Goal: Task Accomplishment & Management: Use online tool/utility

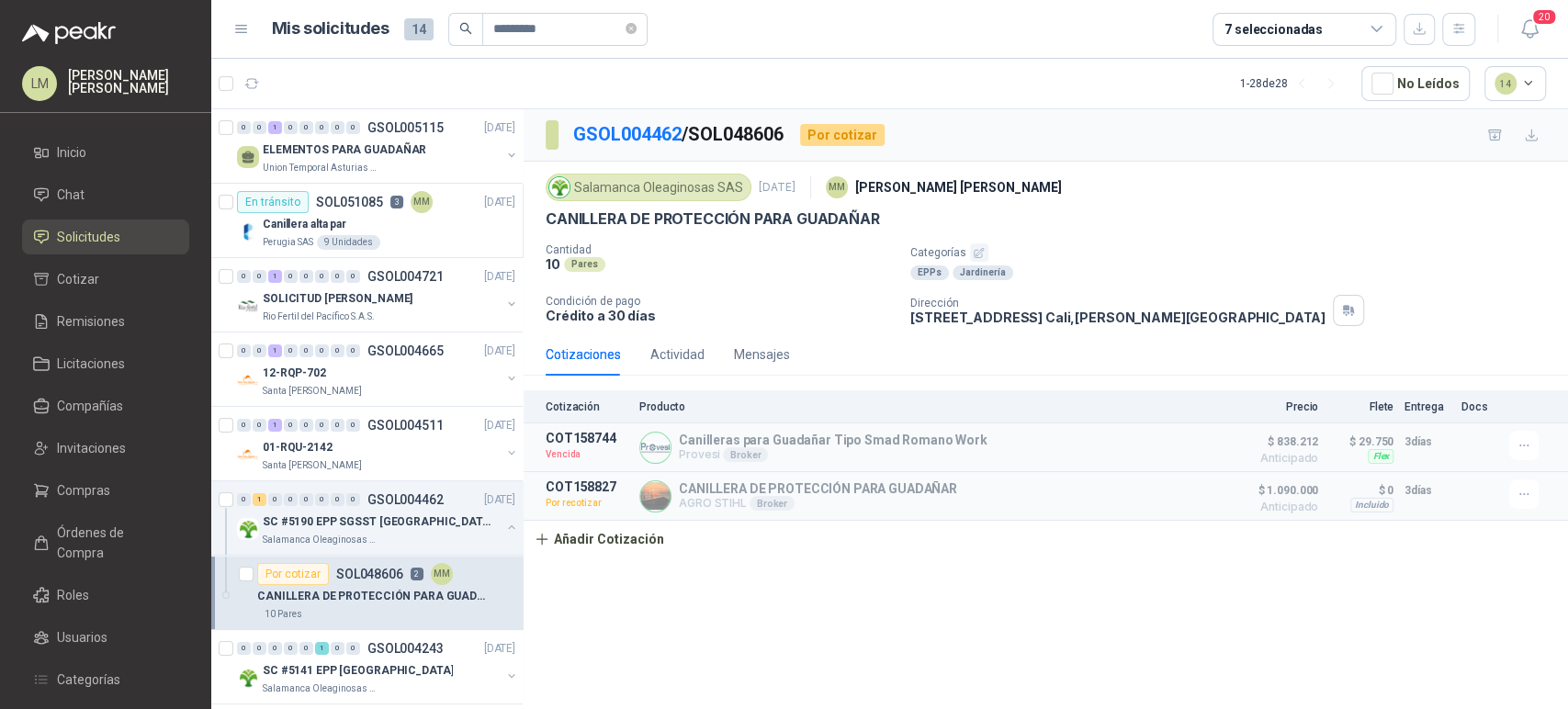
scroll to position [192, 0]
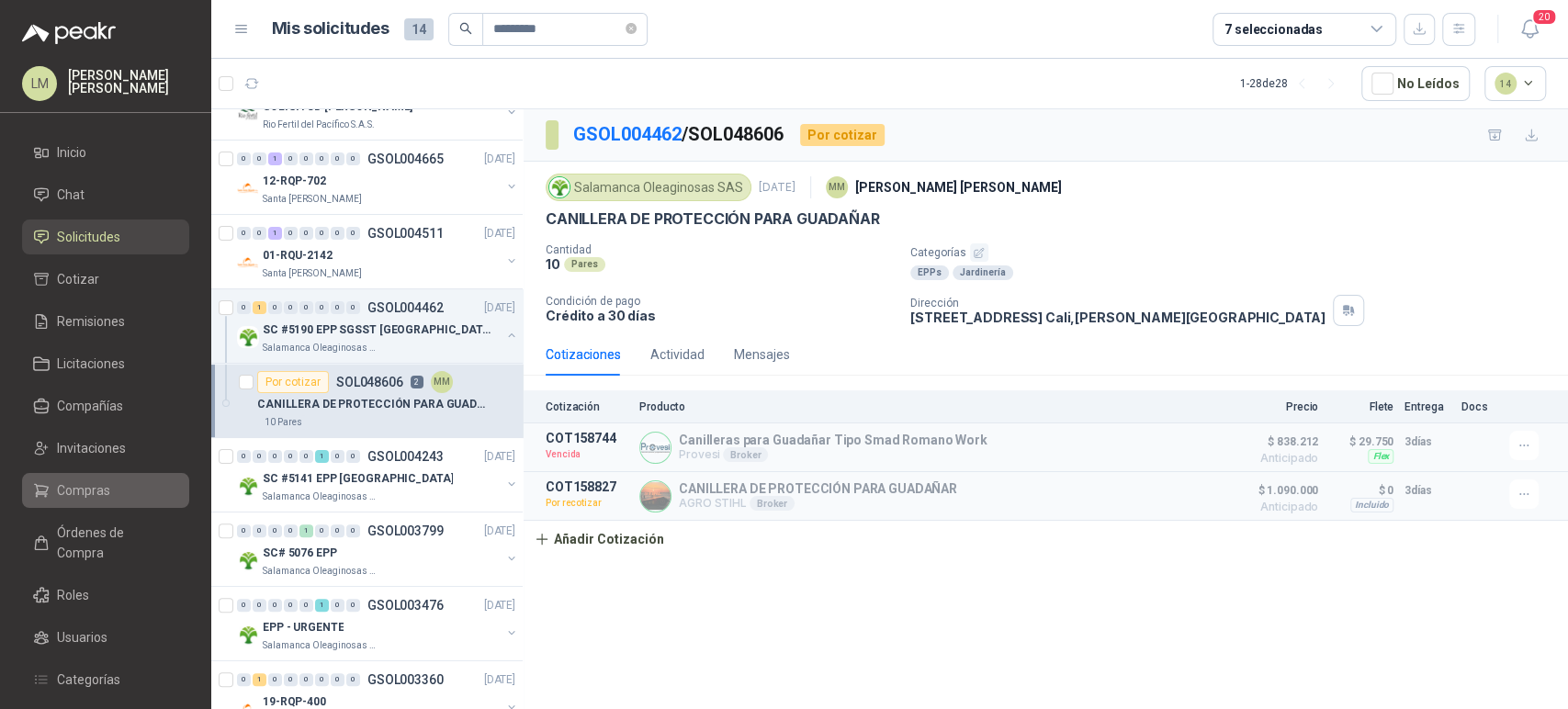
click at [98, 500] on span "Compras" at bounding box center [84, 490] width 54 height 20
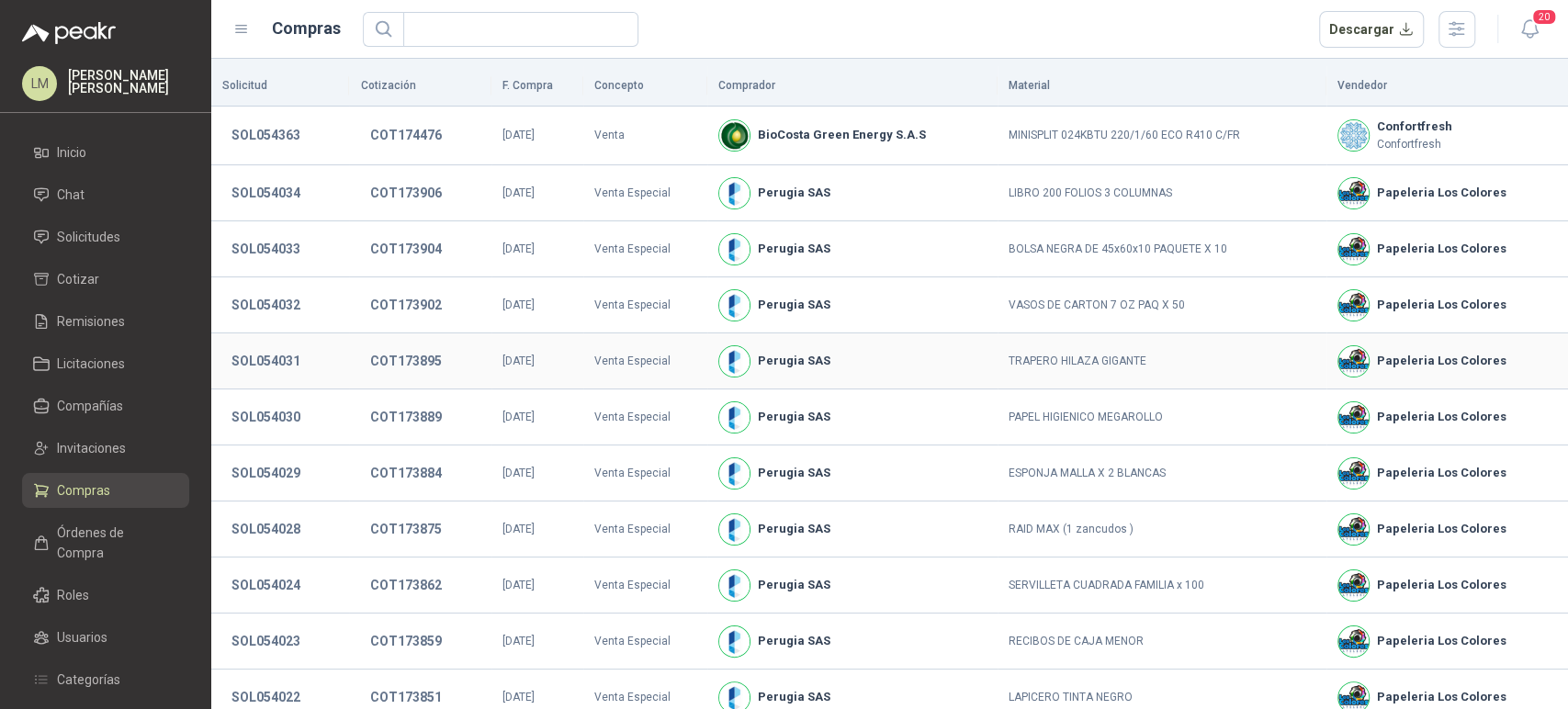
scroll to position [312, 0]
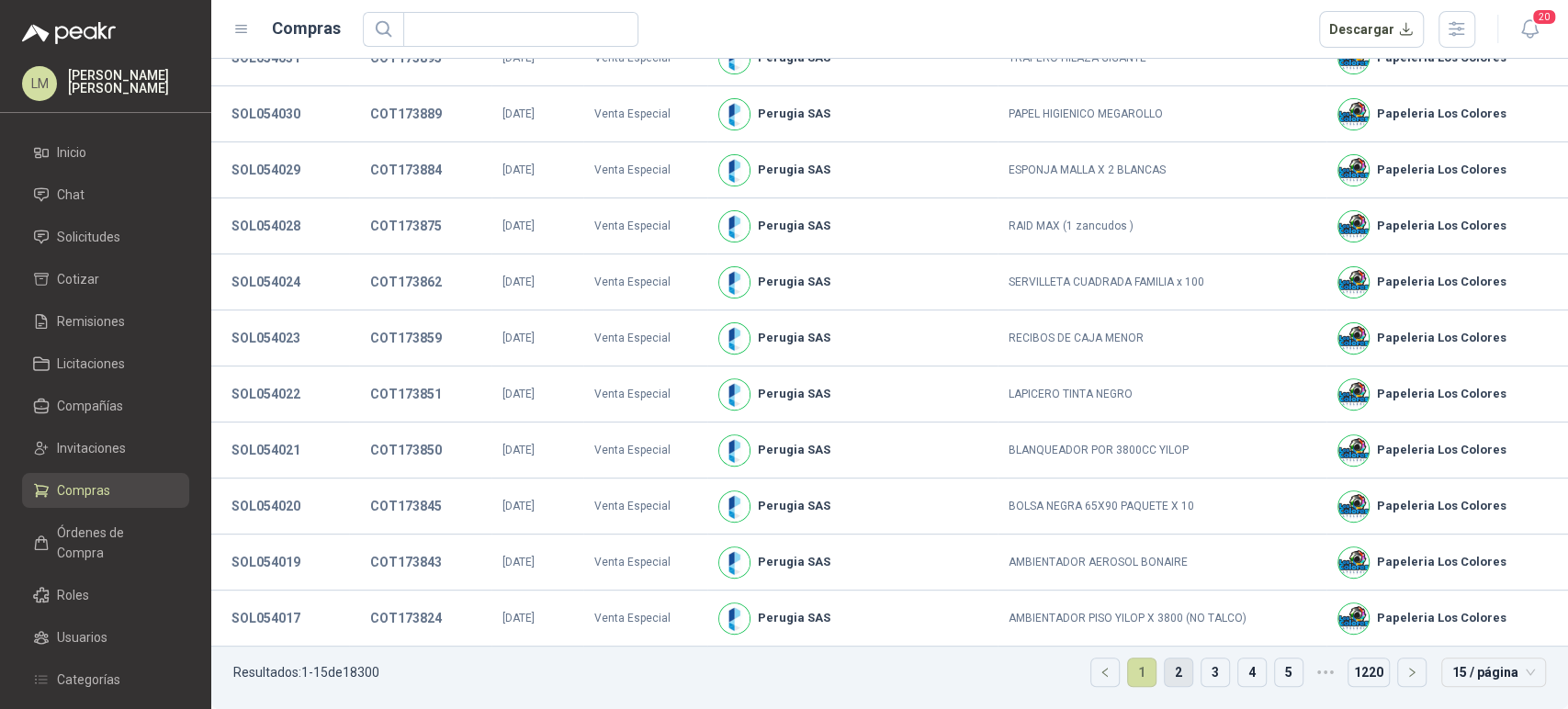
click at [1172, 678] on link "2" at bounding box center [1178, 672] width 28 height 28
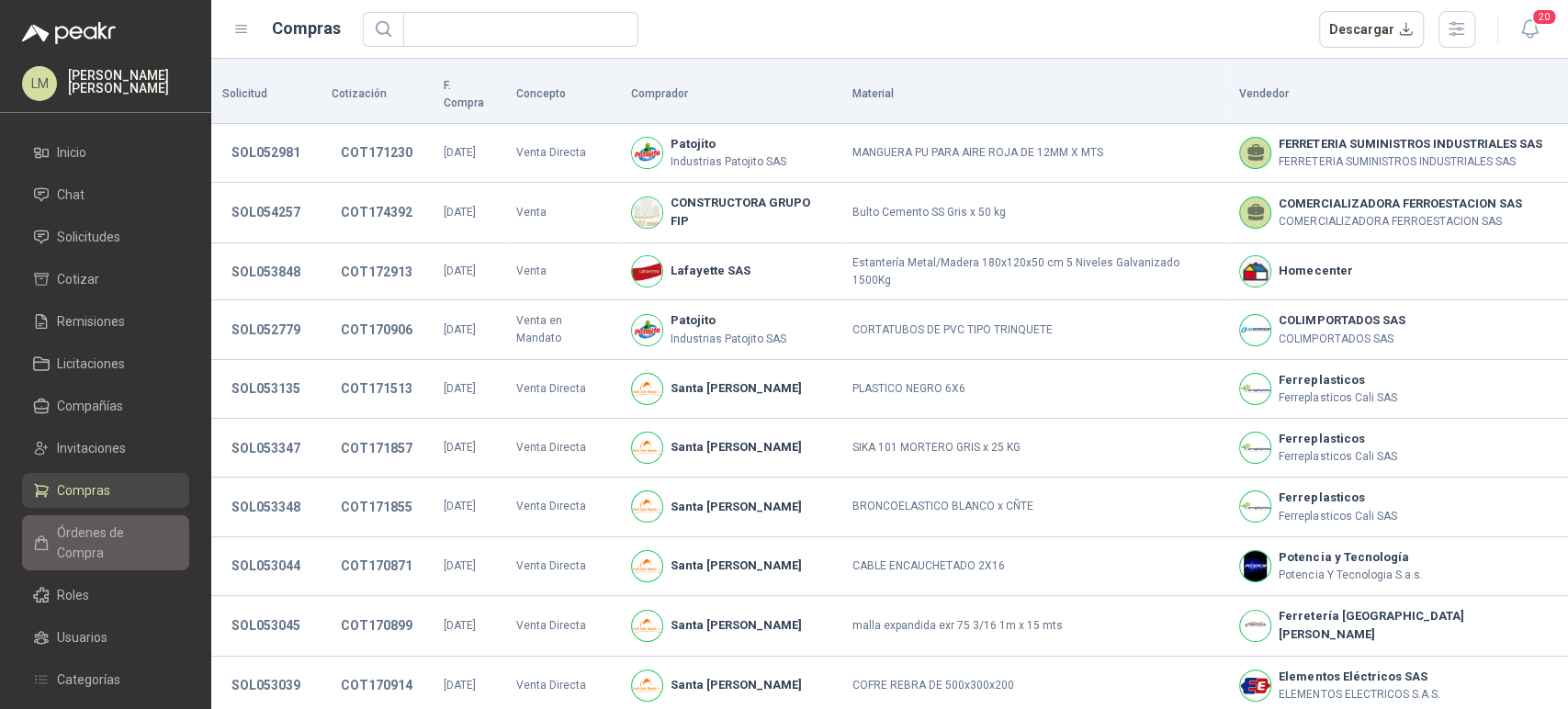
click at [94, 536] on span "Órdenes de Compra" at bounding box center [115, 543] width 115 height 40
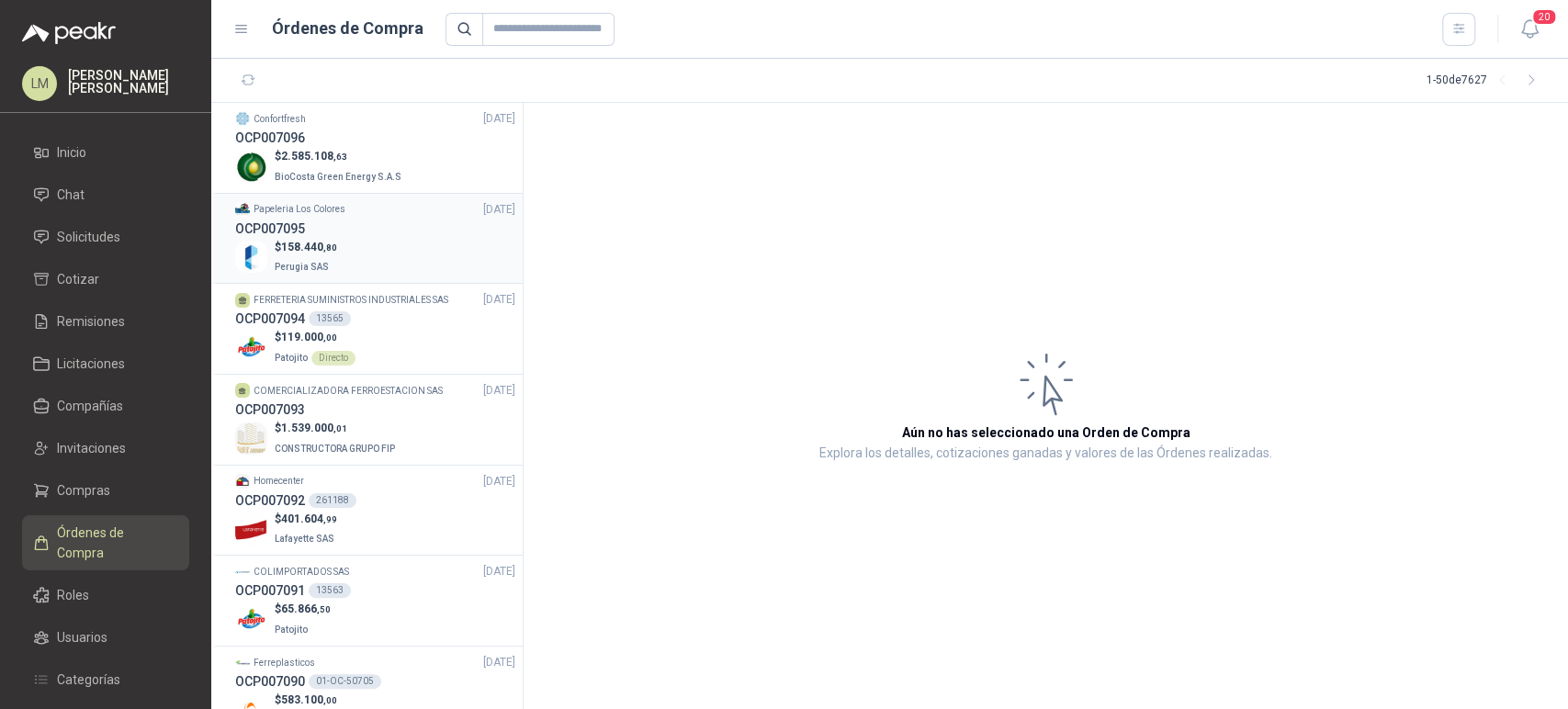
click at [338, 226] on div "OCP007095" at bounding box center [375, 228] width 280 height 20
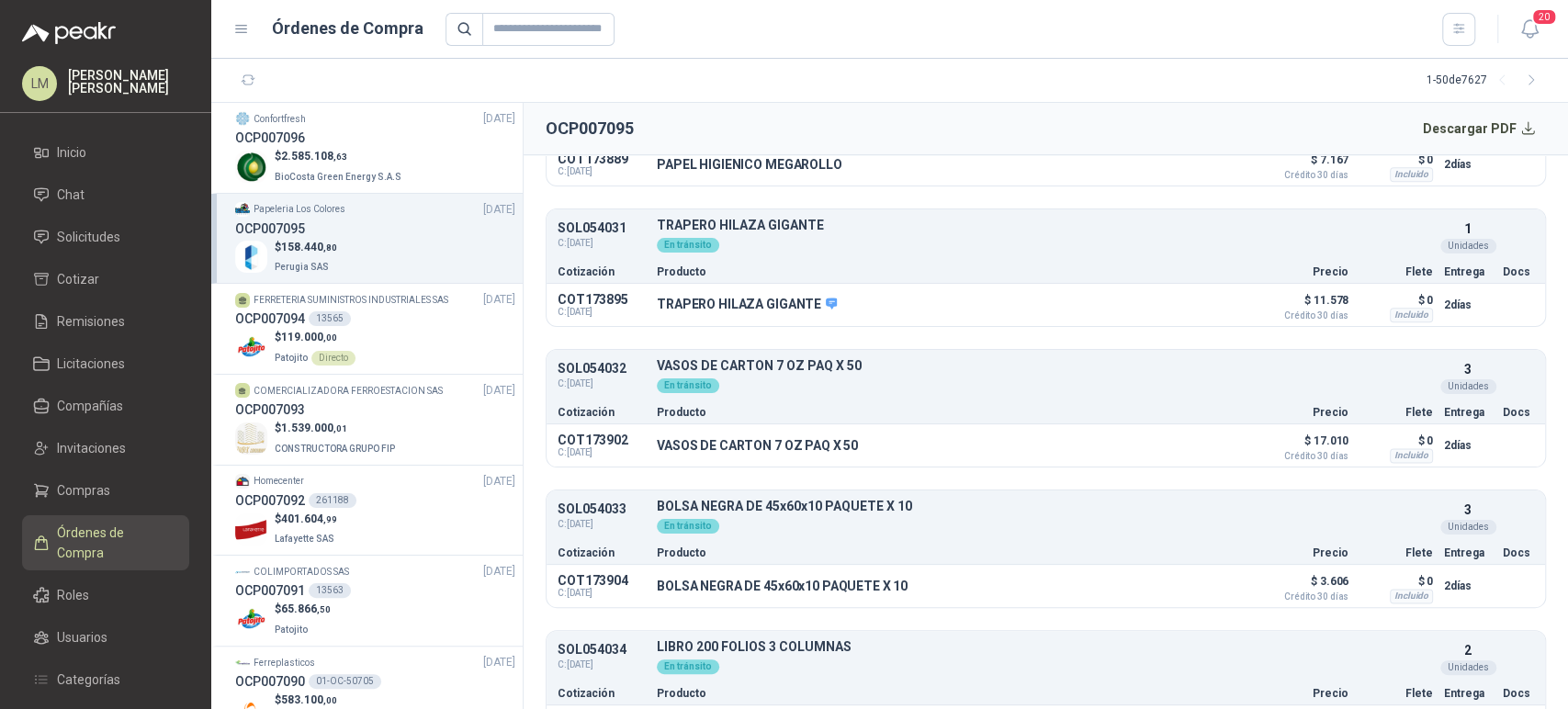
scroll to position [1632, 0]
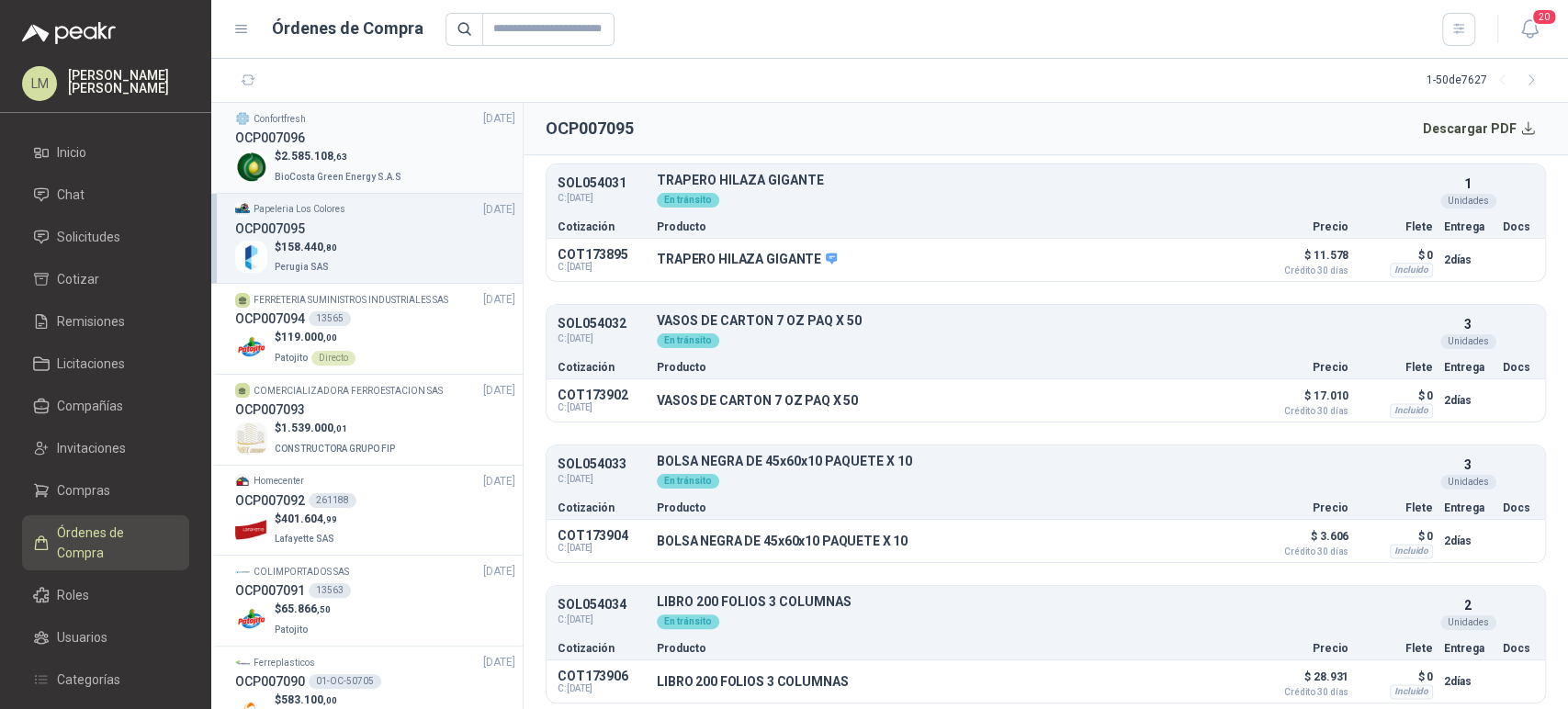
click at [328, 144] on div "OCP007096" at bounding box center [375, 138] width 280 height 20
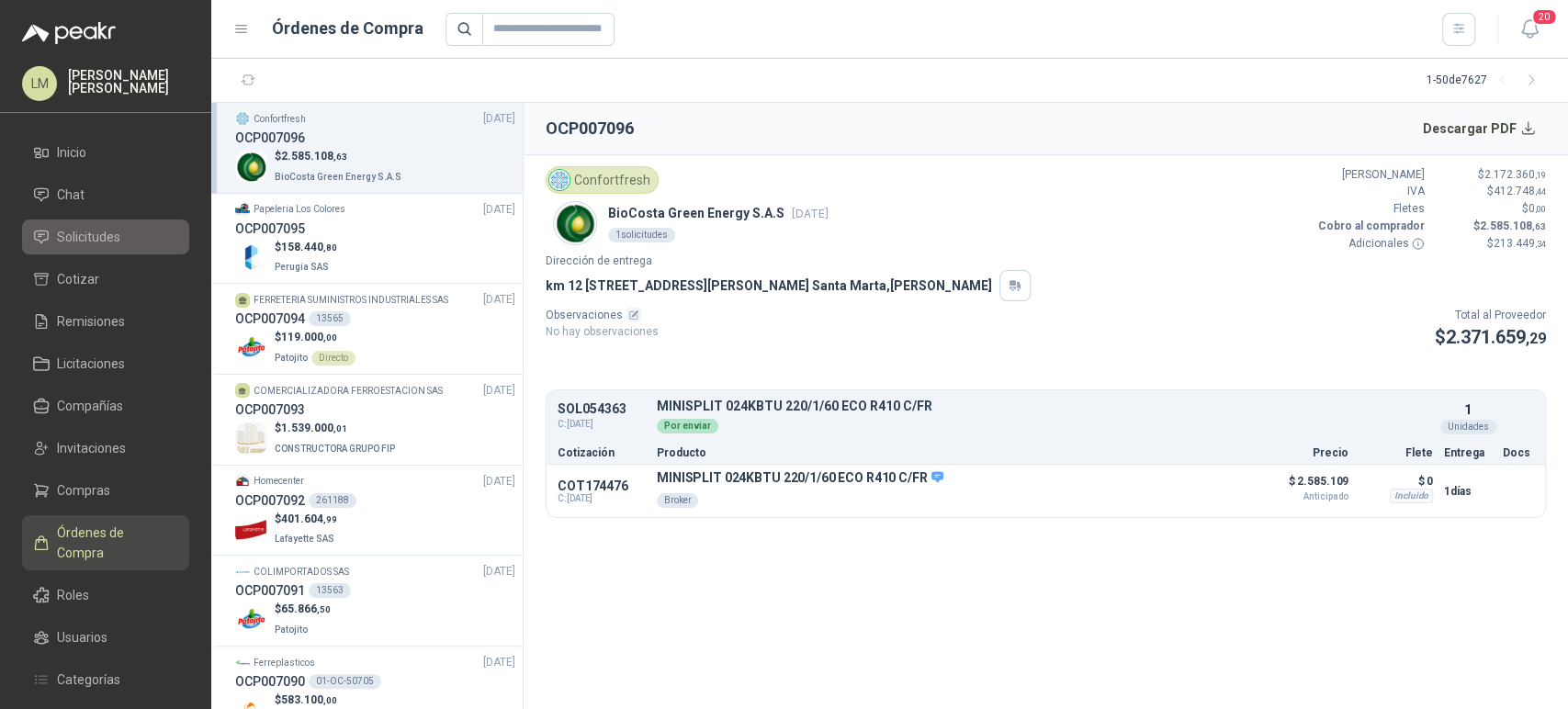
click at [102, 235] on span "Solicitudes" at bounding box center [89, 236] width 63 height 20
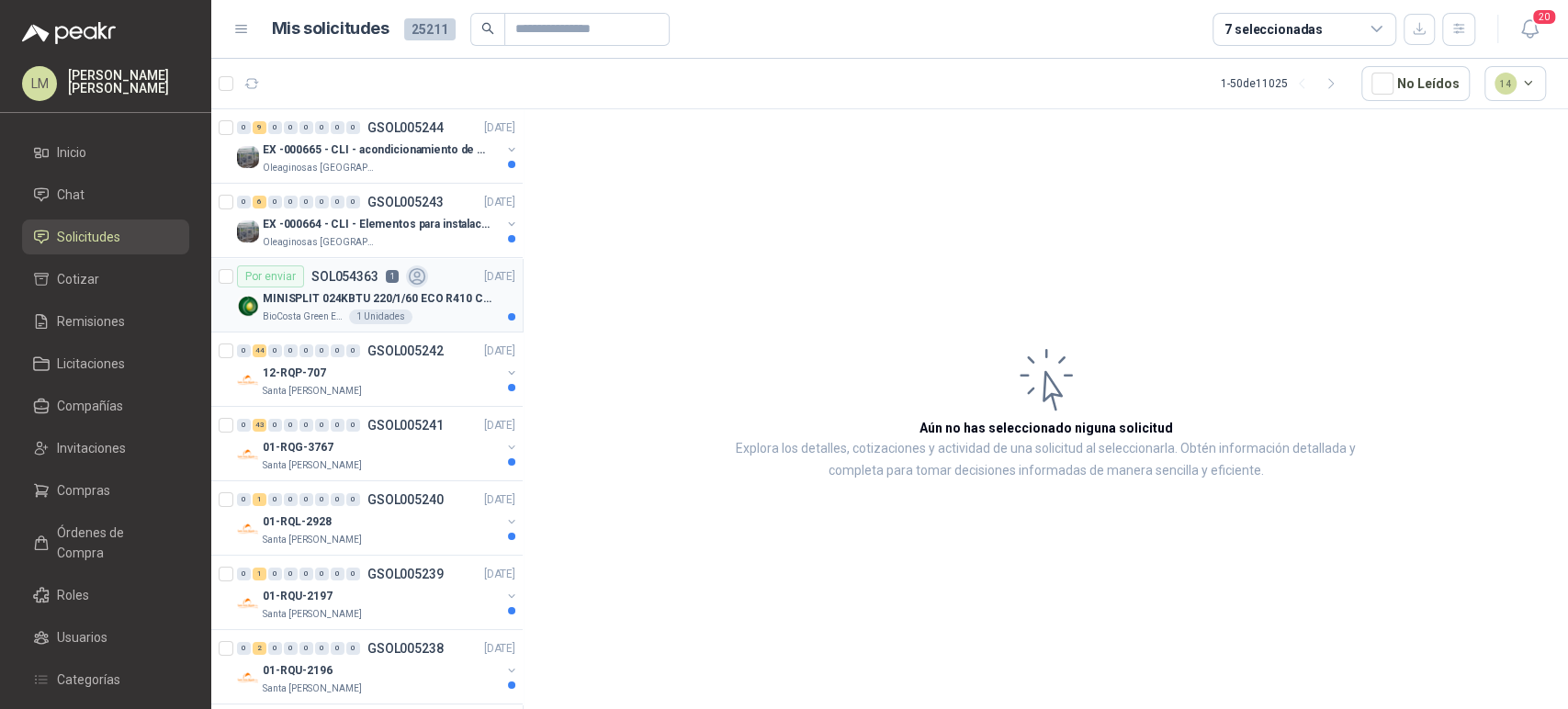
click at [374, 307] on div "MINISPLIT 024KBTU 220/1/60 ECO R410 C/FR" at bounding box center [389, 298] width 252 height 22
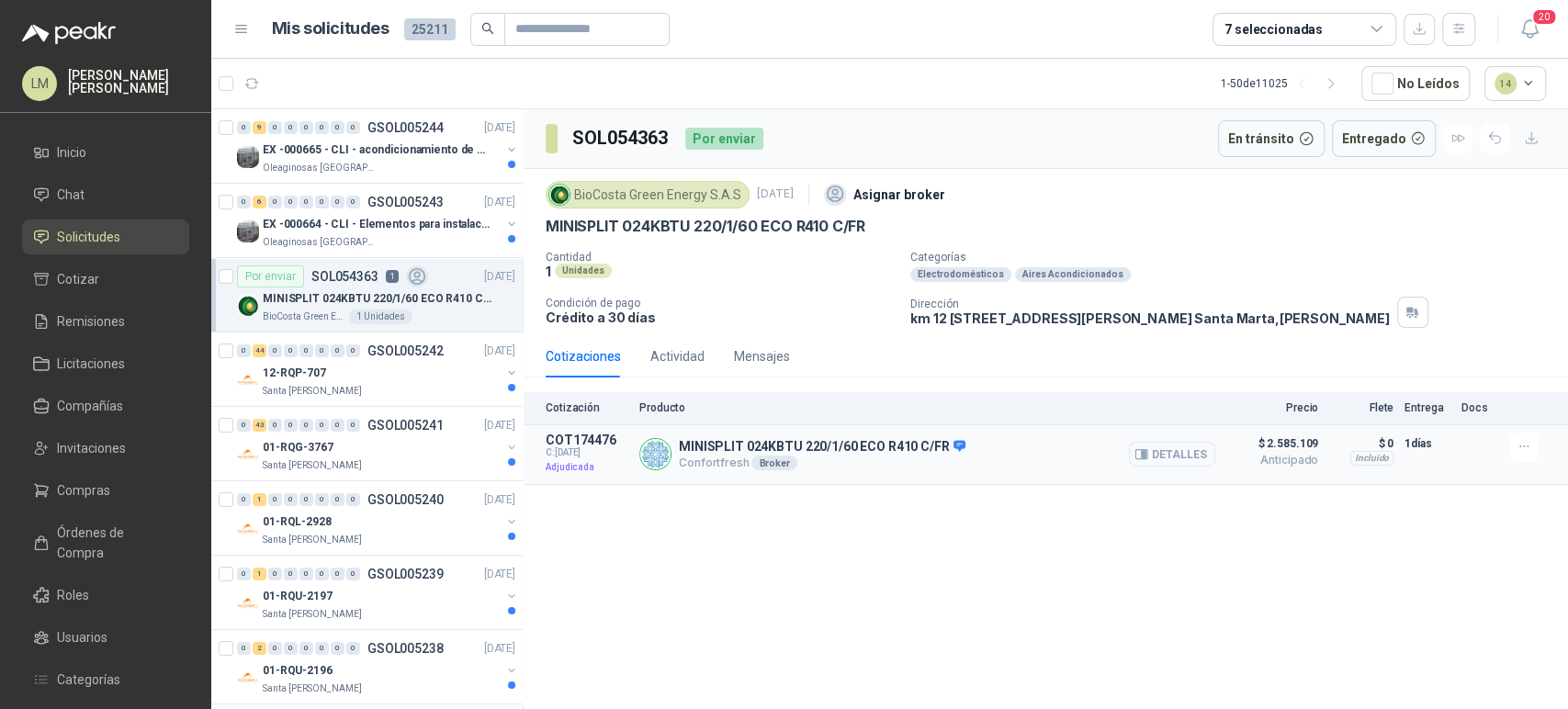
click at [1192, 450] on button "Detalles" at bounding box center [1172, 454] width 86 height 25
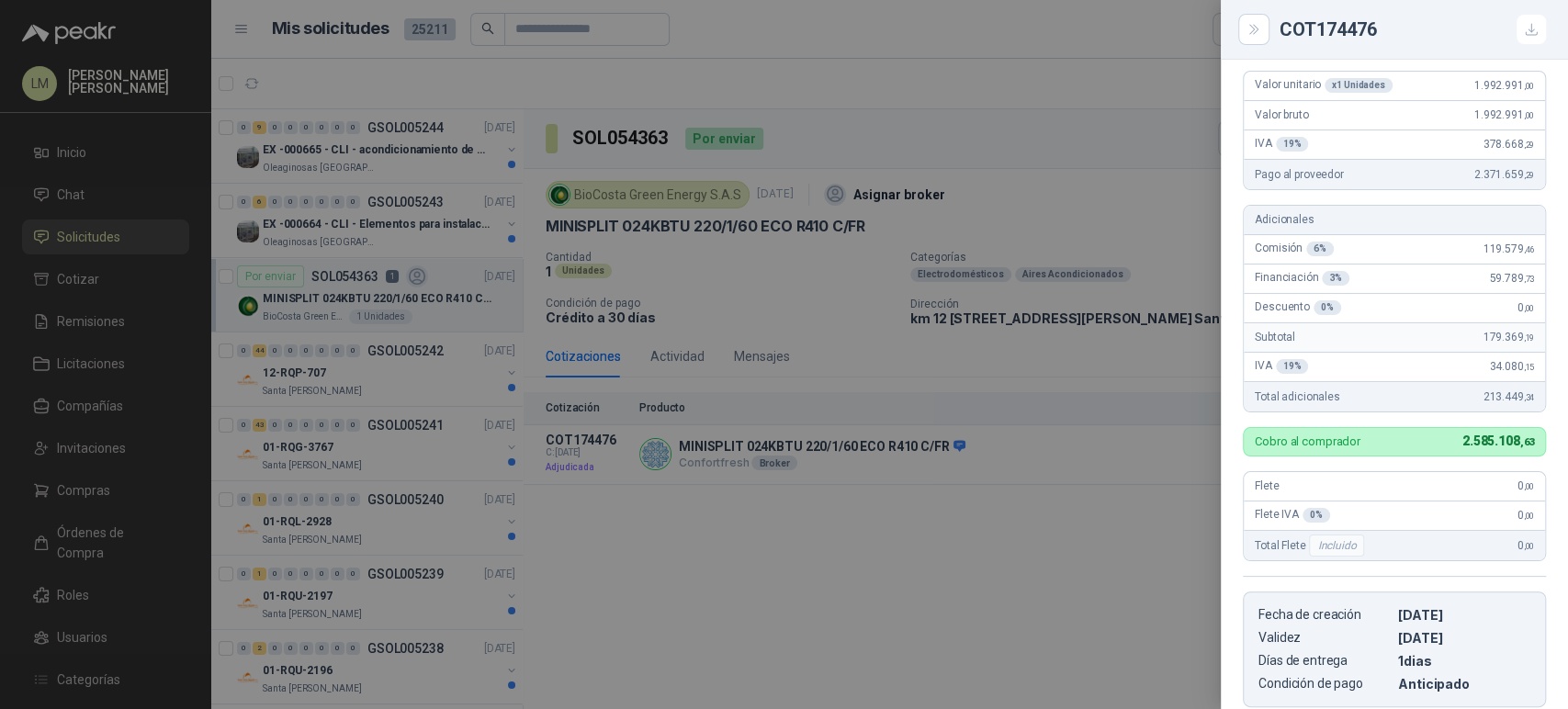
click at [828, 586] on div at bounding box center [784, 354] width 1568 height 709
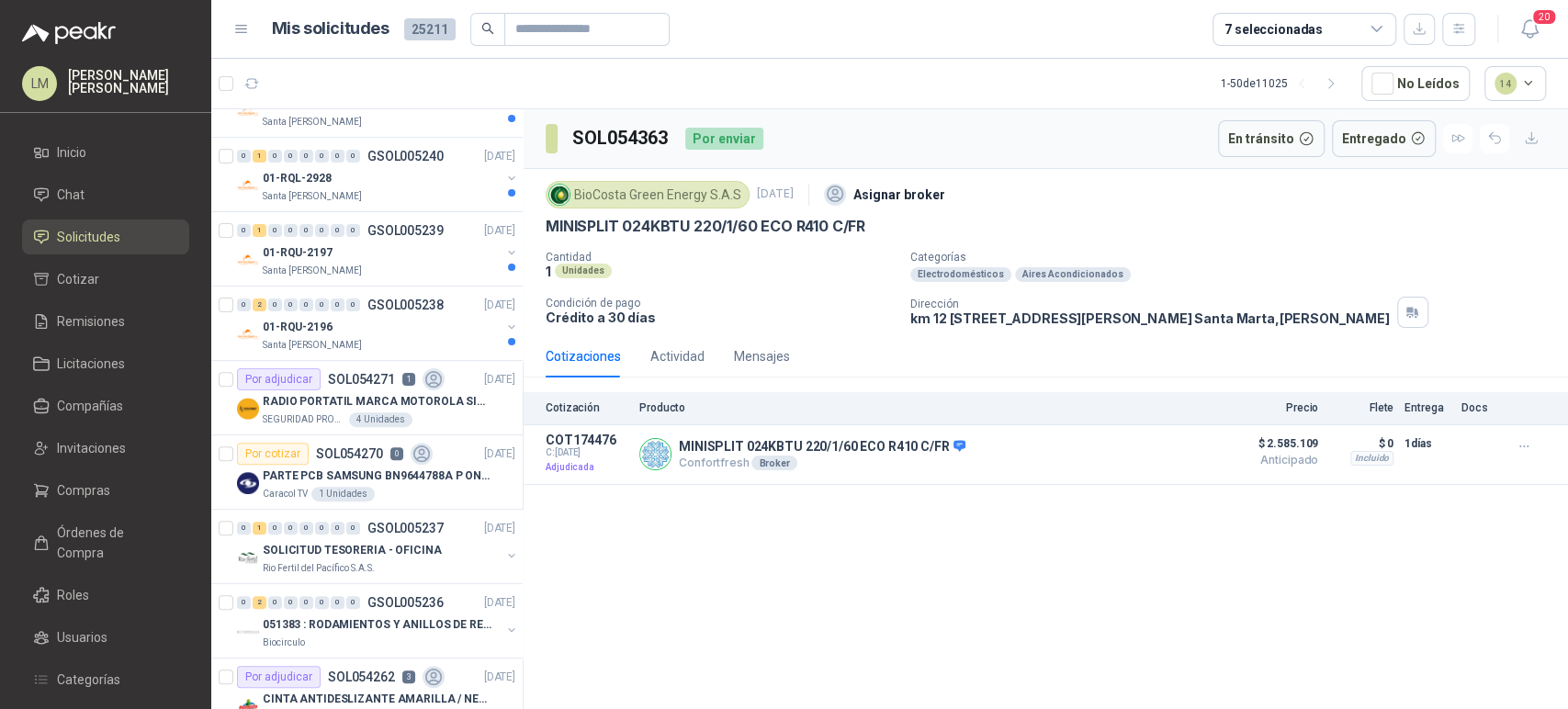
scroll to position [400, 0]
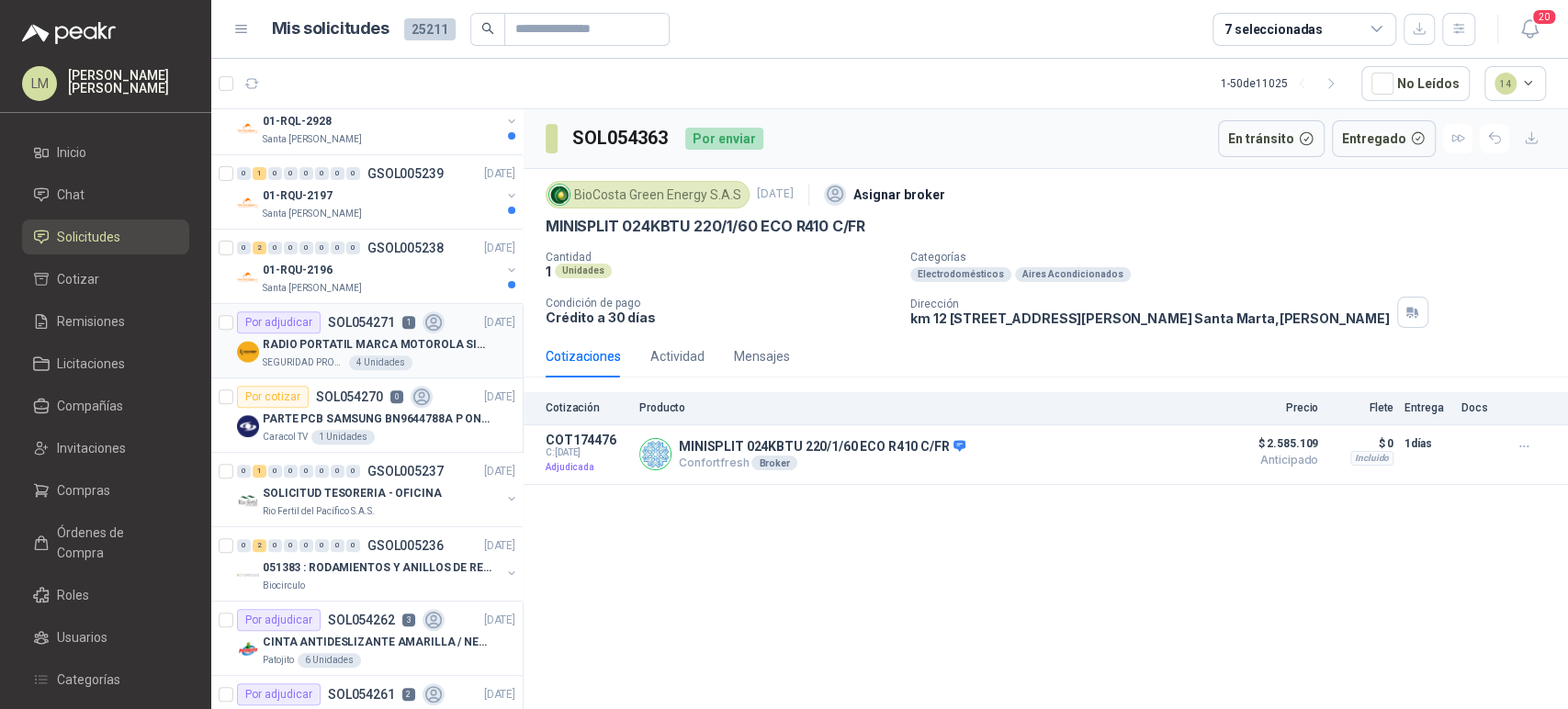
click at [382, 330] on div "Por adjudicar SOL054271 1" at bounding box center [340, 322] width 207 height 22
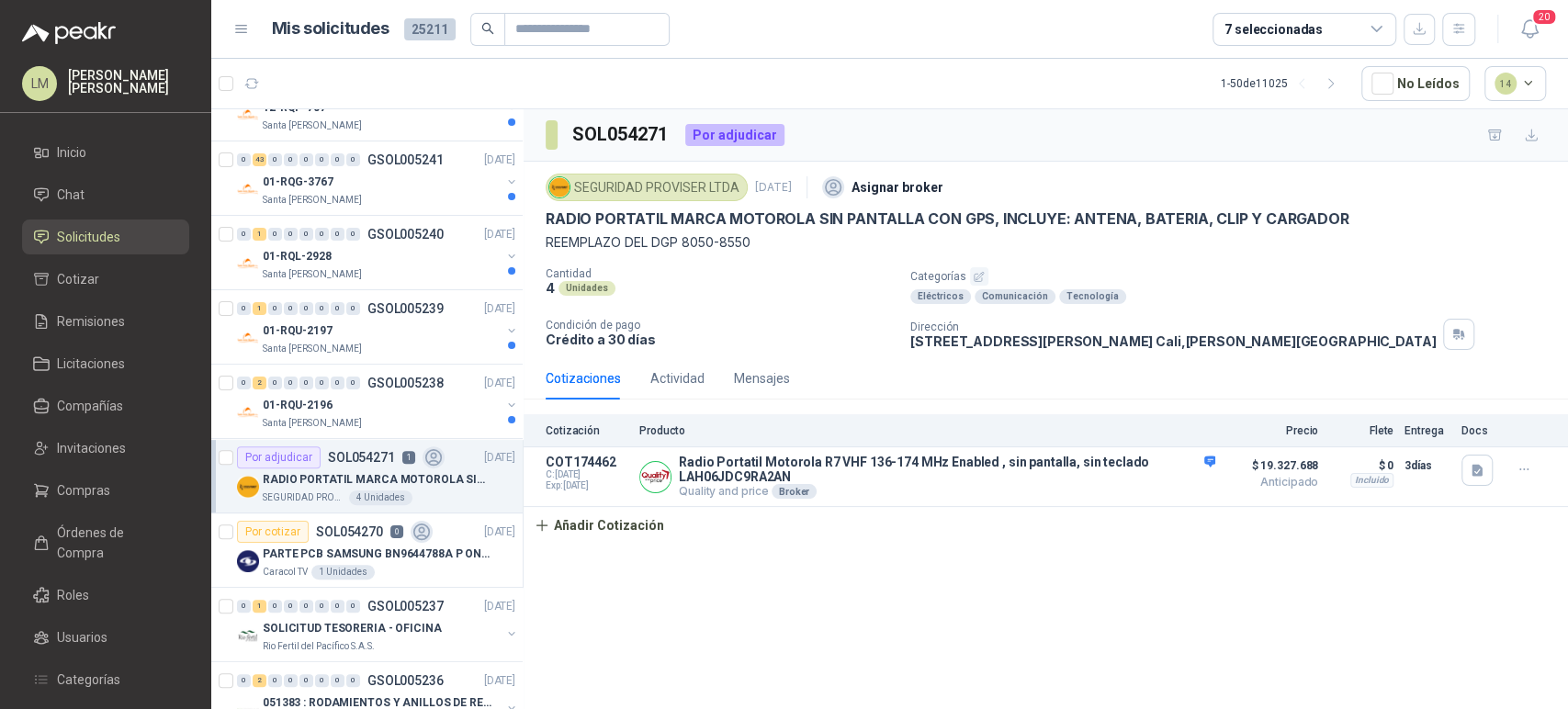
scroll to position [265, 0]
click at [235, 456] on article "Por adjudicar SOL054271 1 [DATE] RADIO PORTATIL MARCA MOTOROLA SIN PANTALLA CON…" at bounding box center [367, 478] width 311 height 75
click at [285, 86] on button "1" at bounding box center [298, 83] width 33 height 33
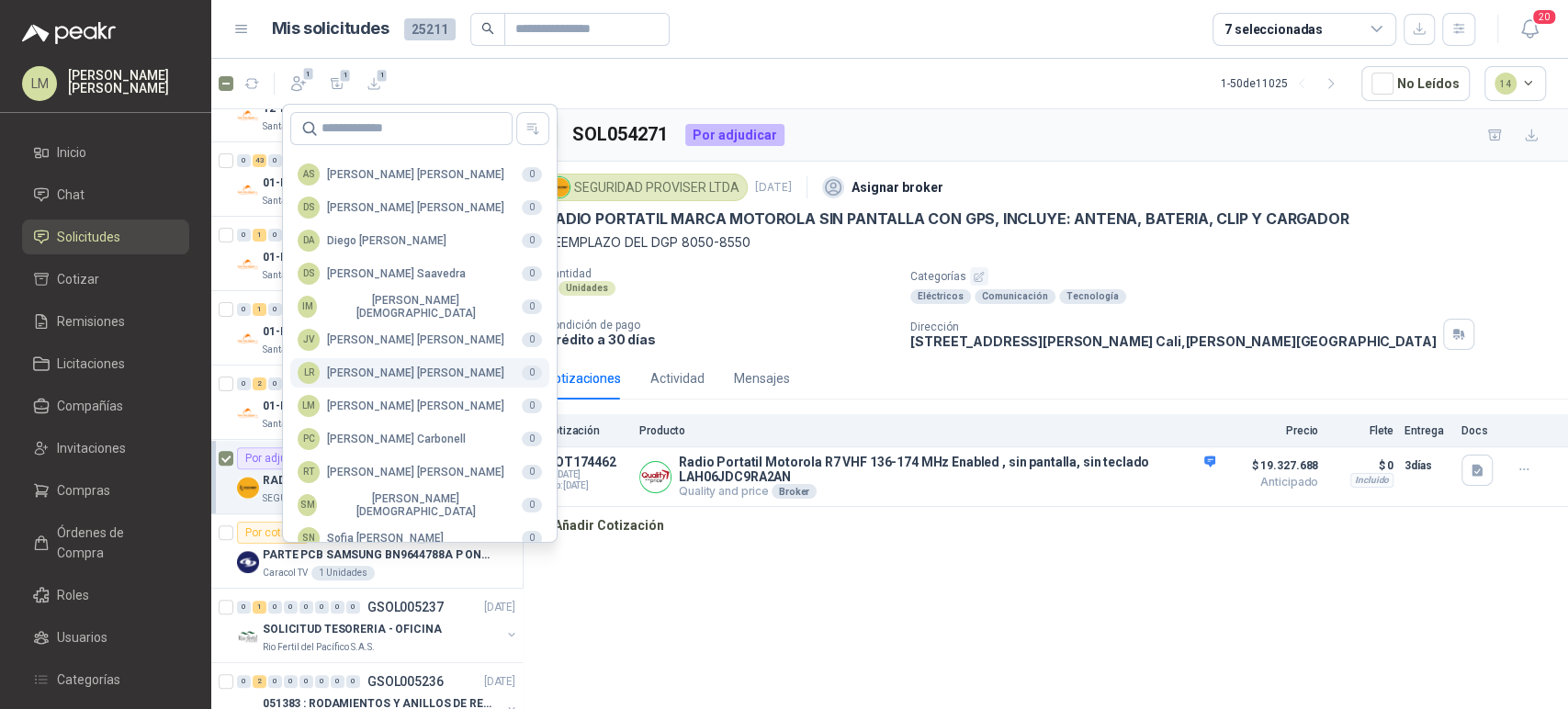
scroll to position [447, 0]
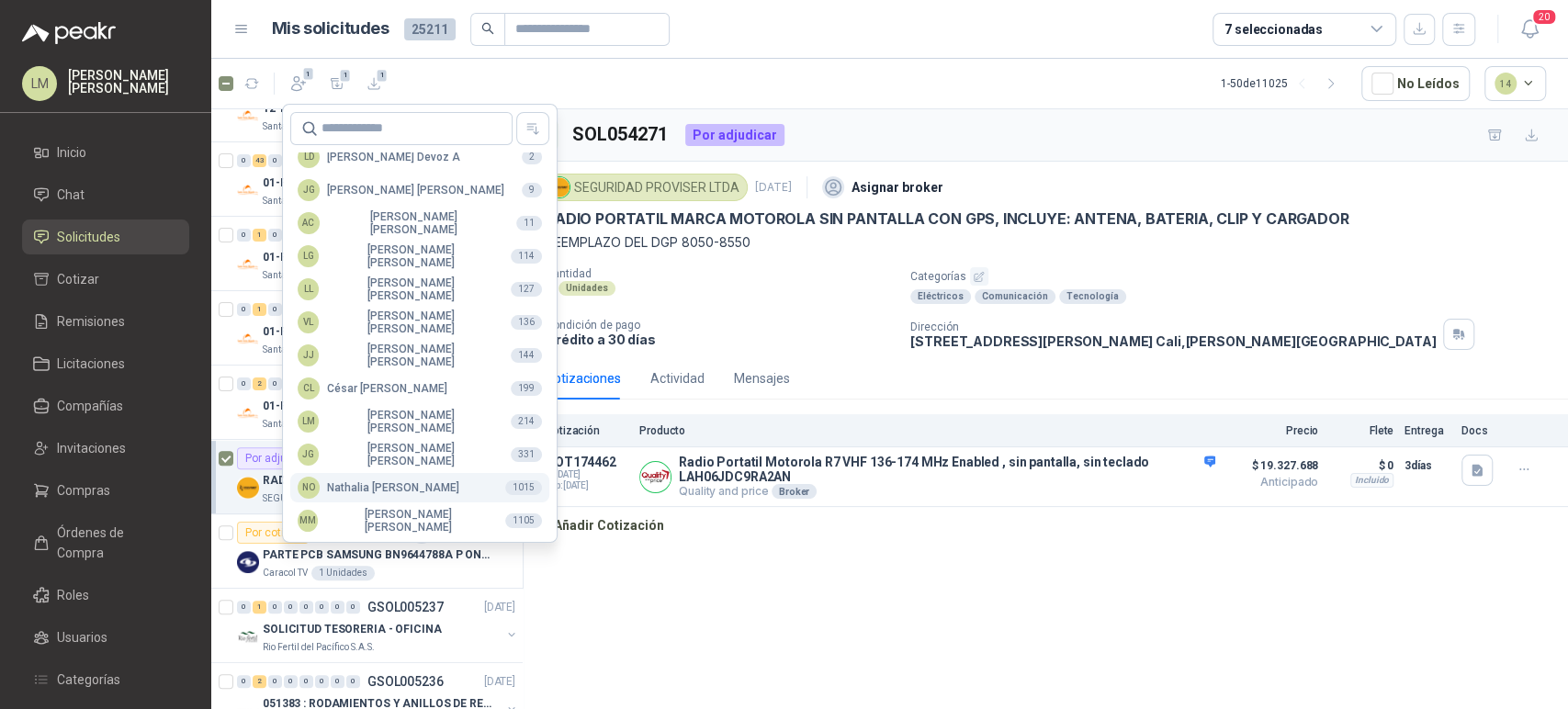
click at [351, 489] on div "NO [PERSON_NAME]" at bounding box center [378, 487] width 161 height 22
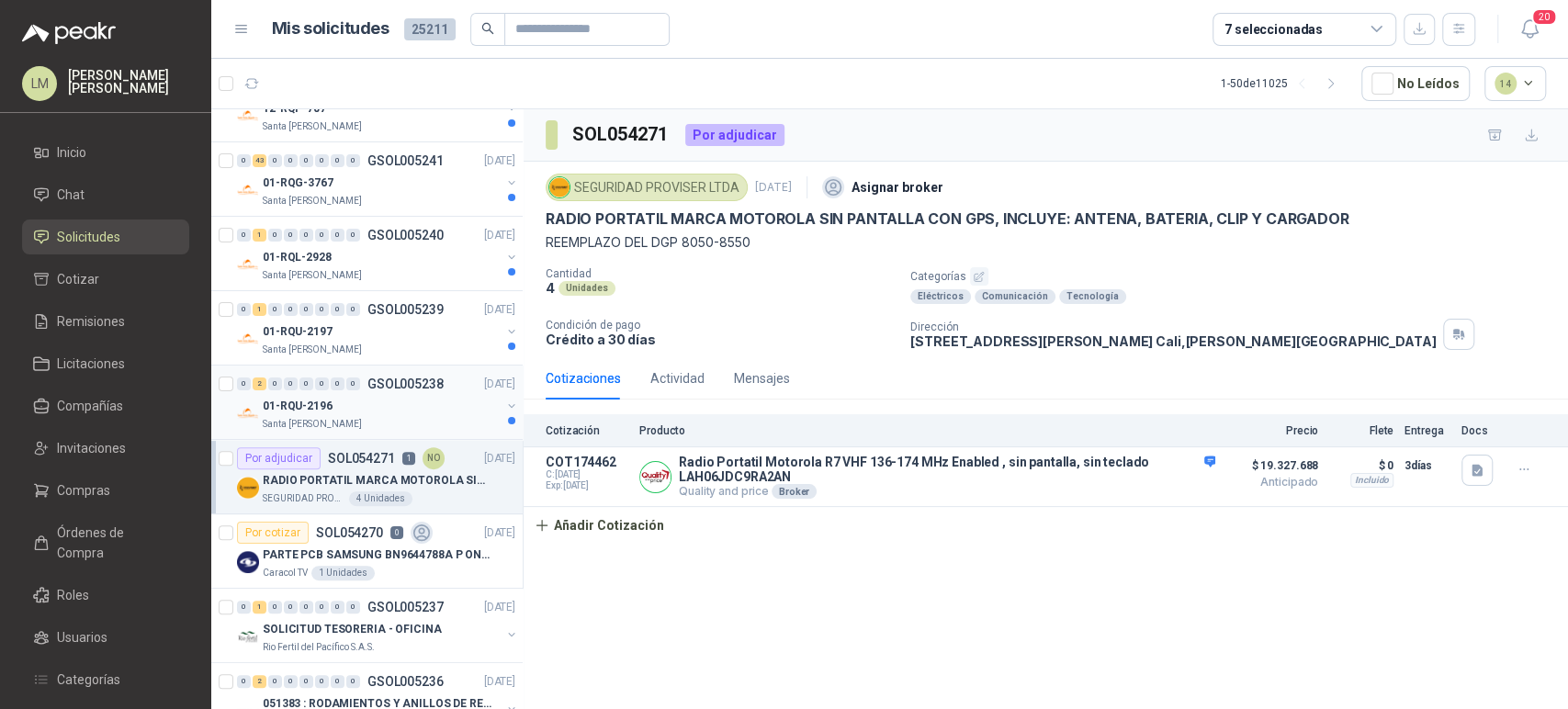
click at [377, 407] on div "01-RQU-2196" at bounding box center [381, 405] width 238 height 22
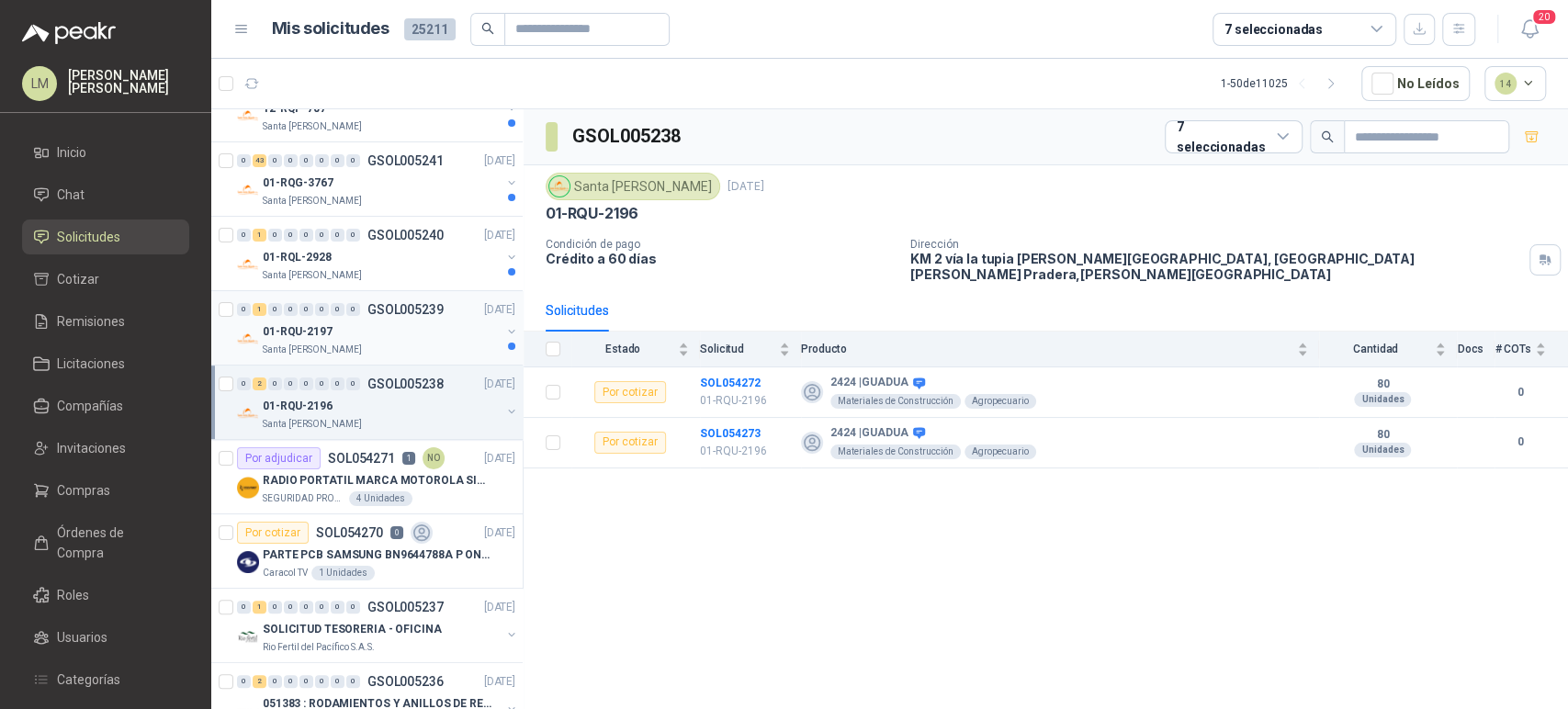
click at [385, 343] on div "Santa [PERSON_NAME]" at bounding box center [381, 350] width 238 height 14
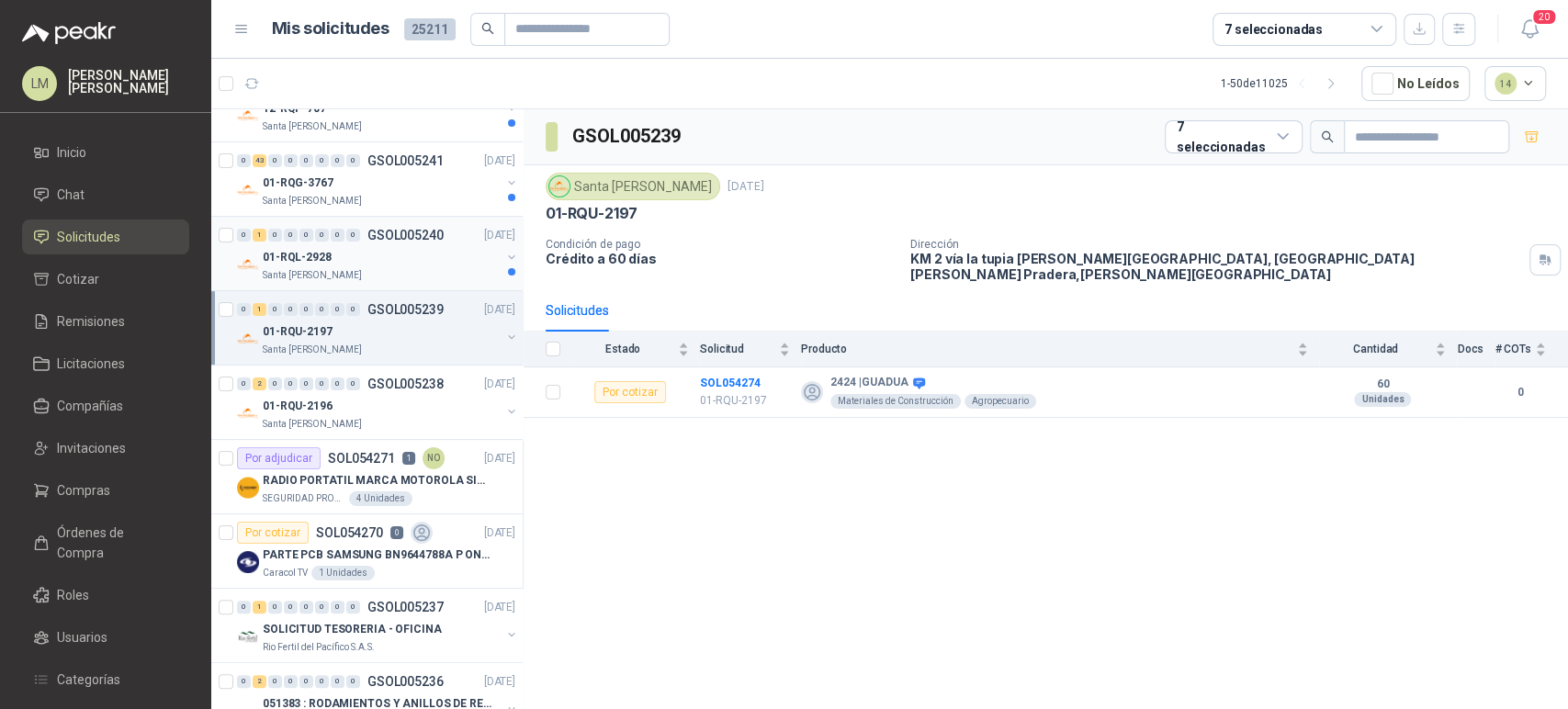
click at [390, 269] on div "Santa [PERSON_NAME]" at bounding box center [381, 275] width 238 height 14
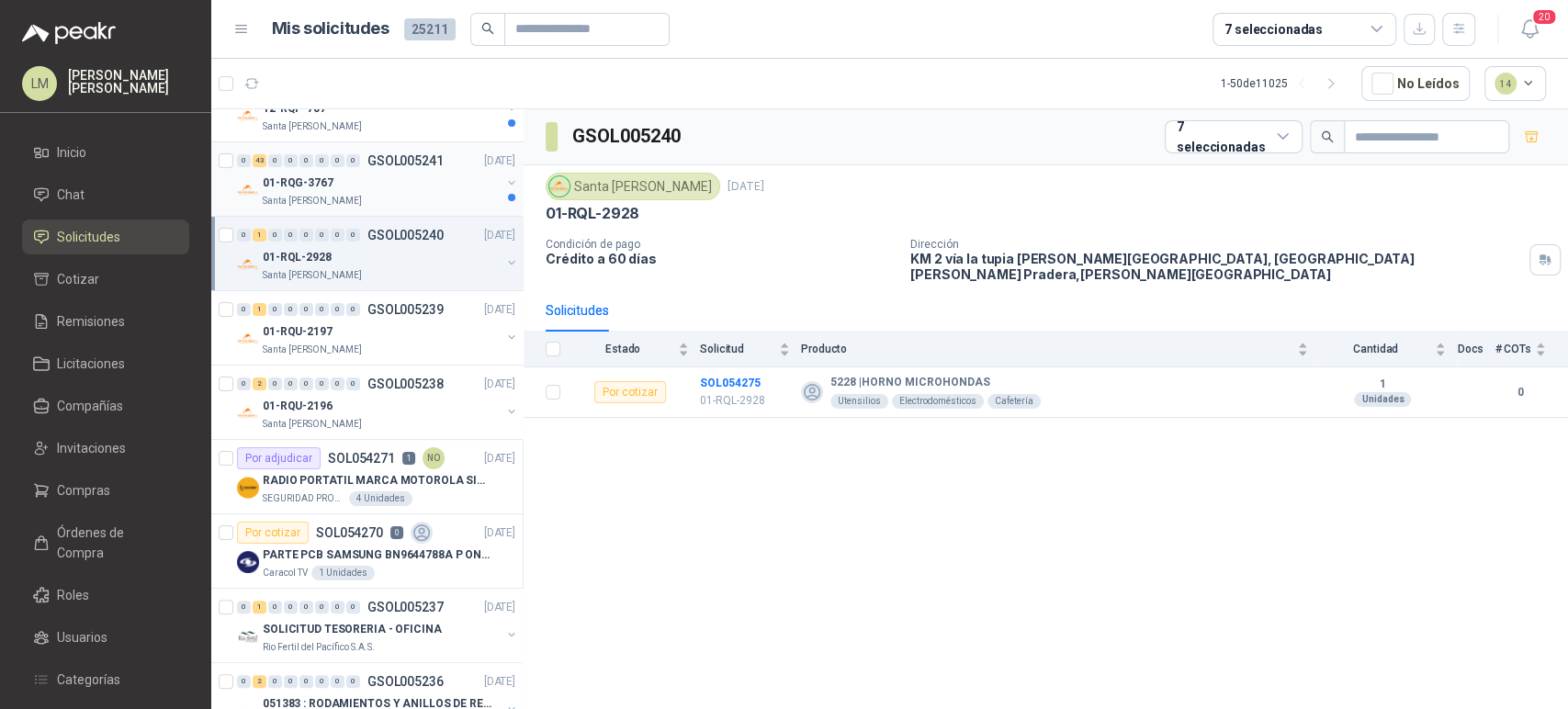
click at [394, 178] on div "01-RQG-3767" at bounding box center [381, 183] width 238 height 22
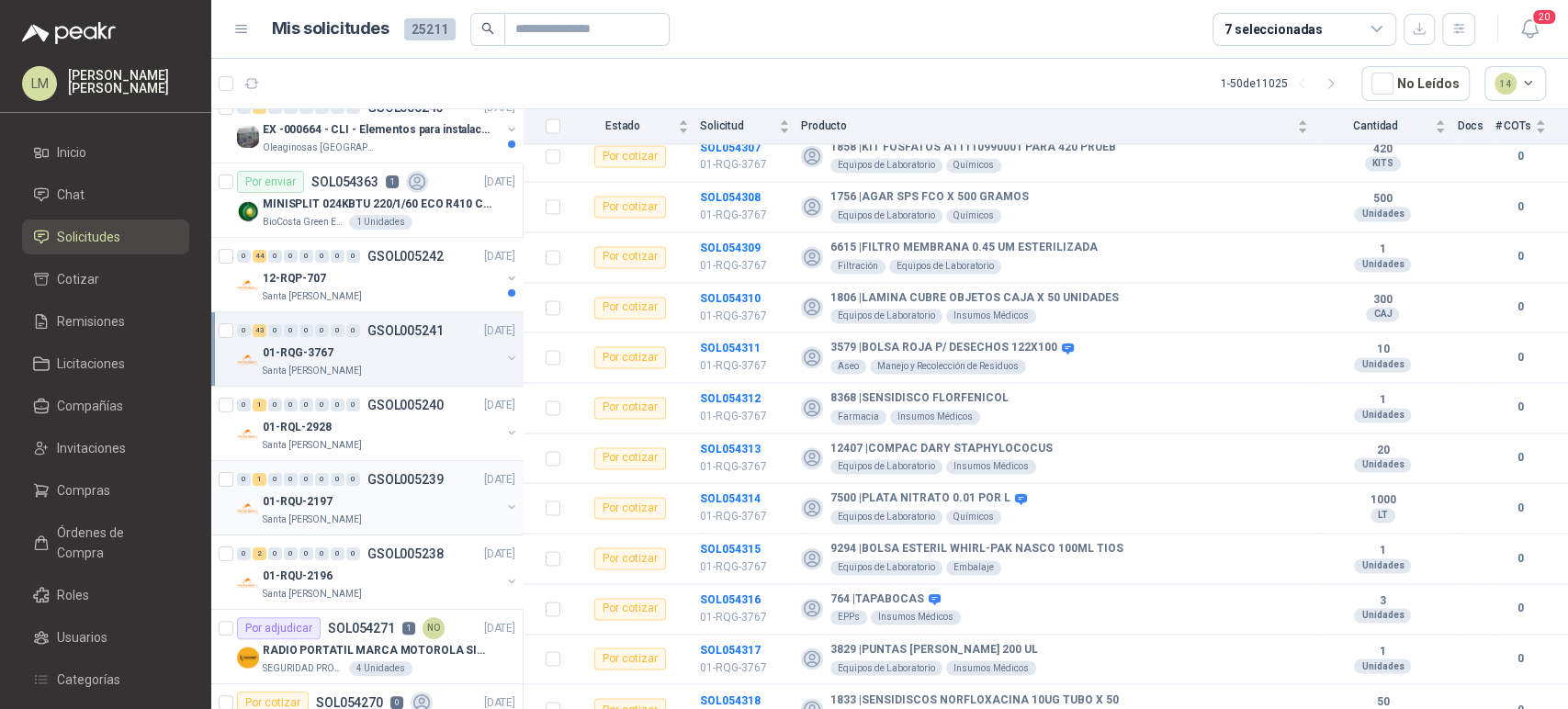
scroll to position [94, 0]
click at [353, 297] on div "Santa [PERSON_NAME]" at bounding box center [381, 297] width 238 height 14
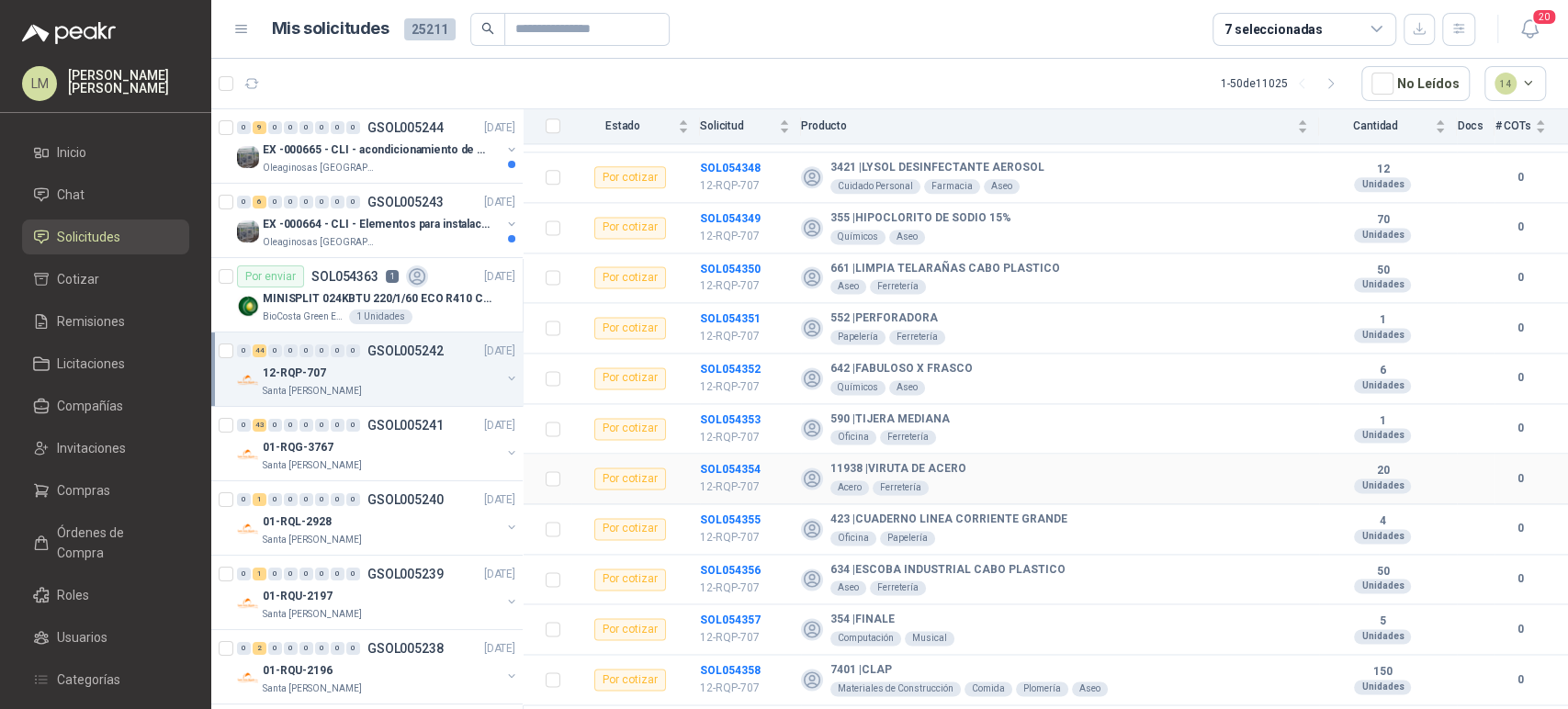
scroll to position [1844, 0]
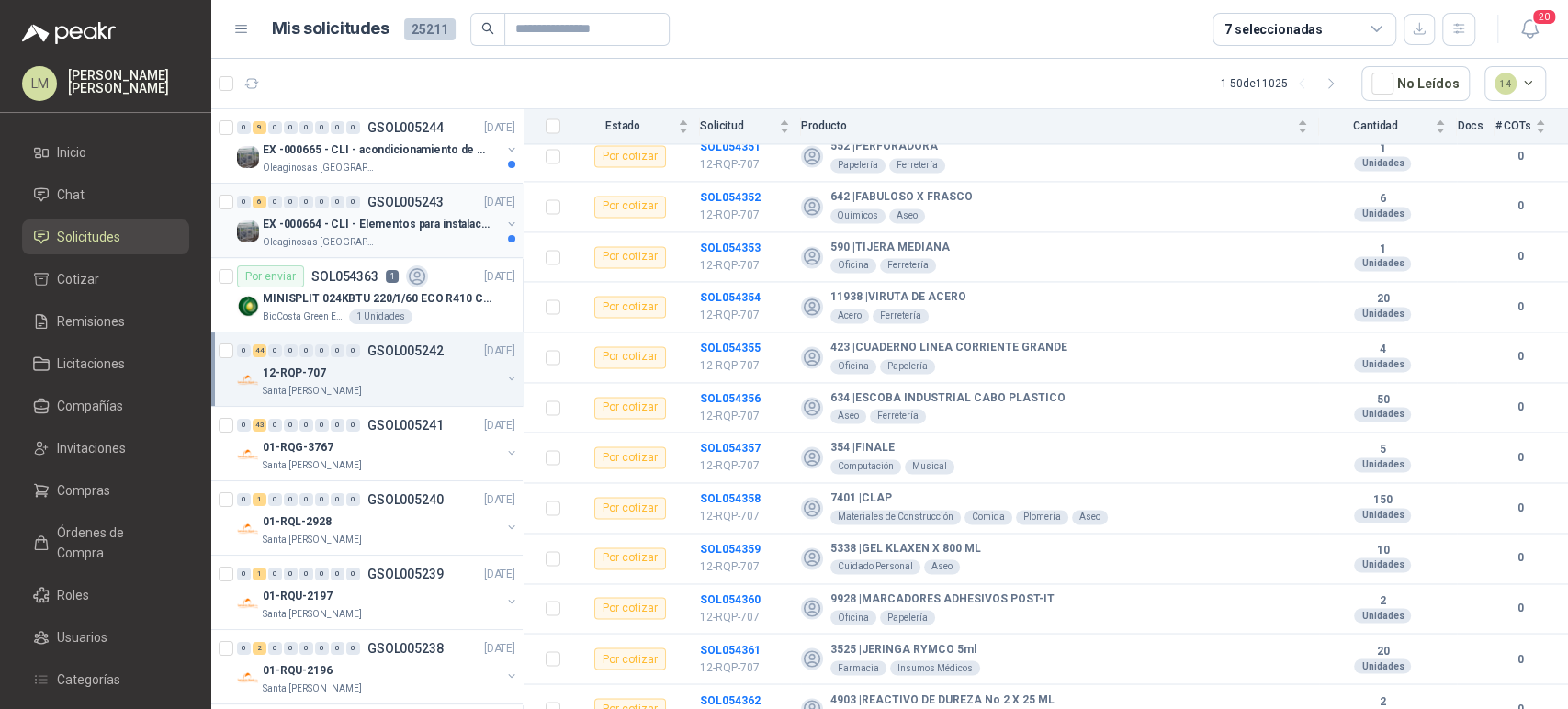
click at [321, 213] on div "EX -000664 - CLI - Elementos para instalacion de c" at bounding box center [381, 224] width 238 height 22
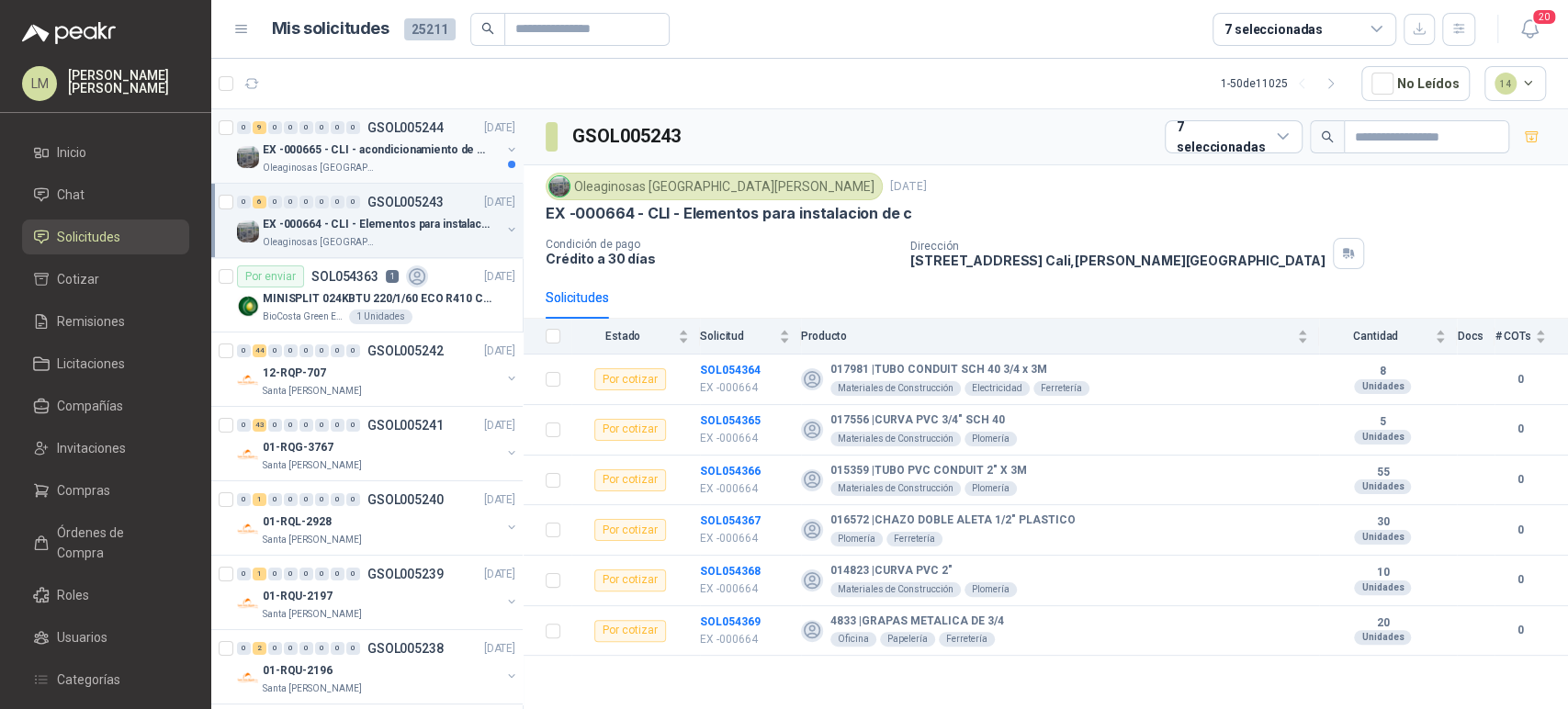
click at [376, 145] on p "EX -000665 - CLI - acondicionamiento de caja para" at bounding box center [376, 150] width 228 height 17
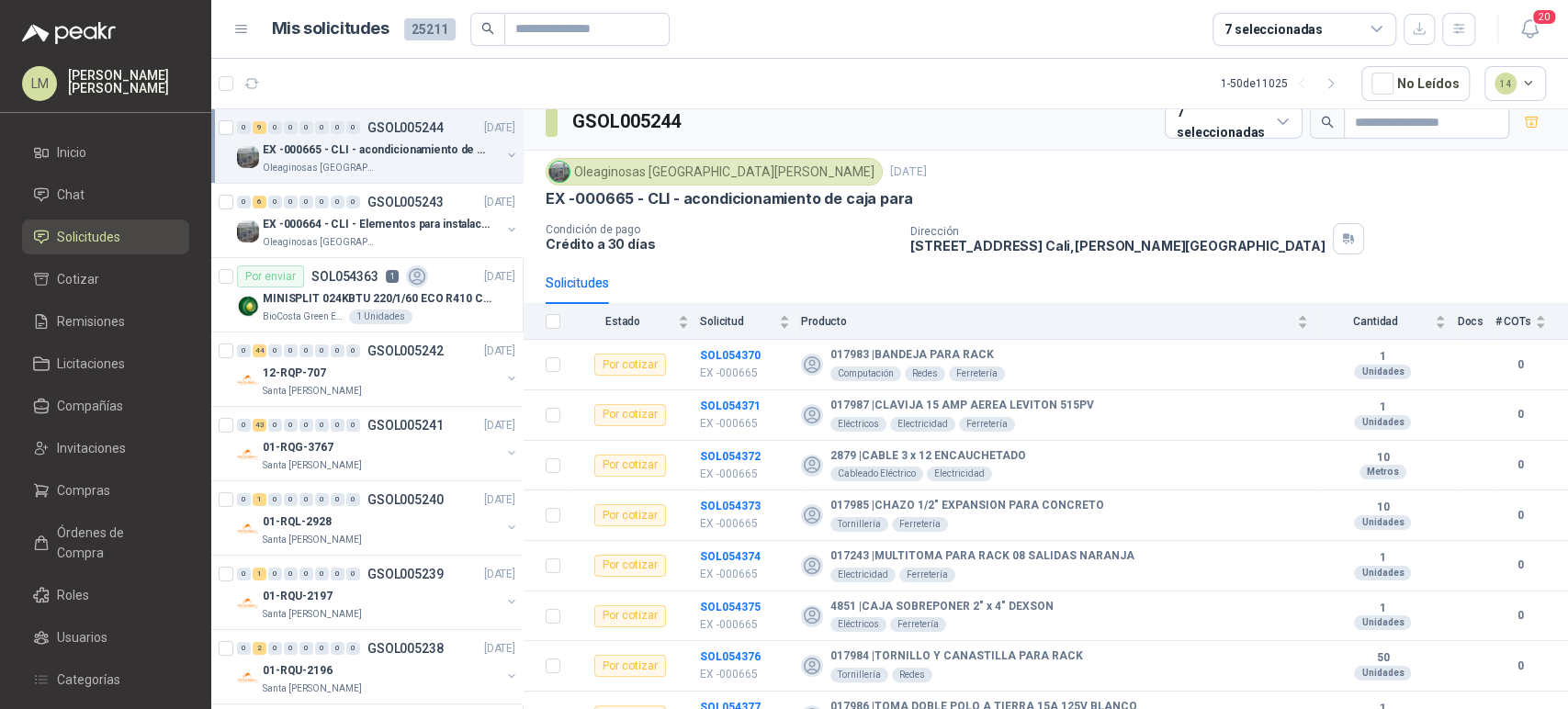
scroll to position [88, 0]
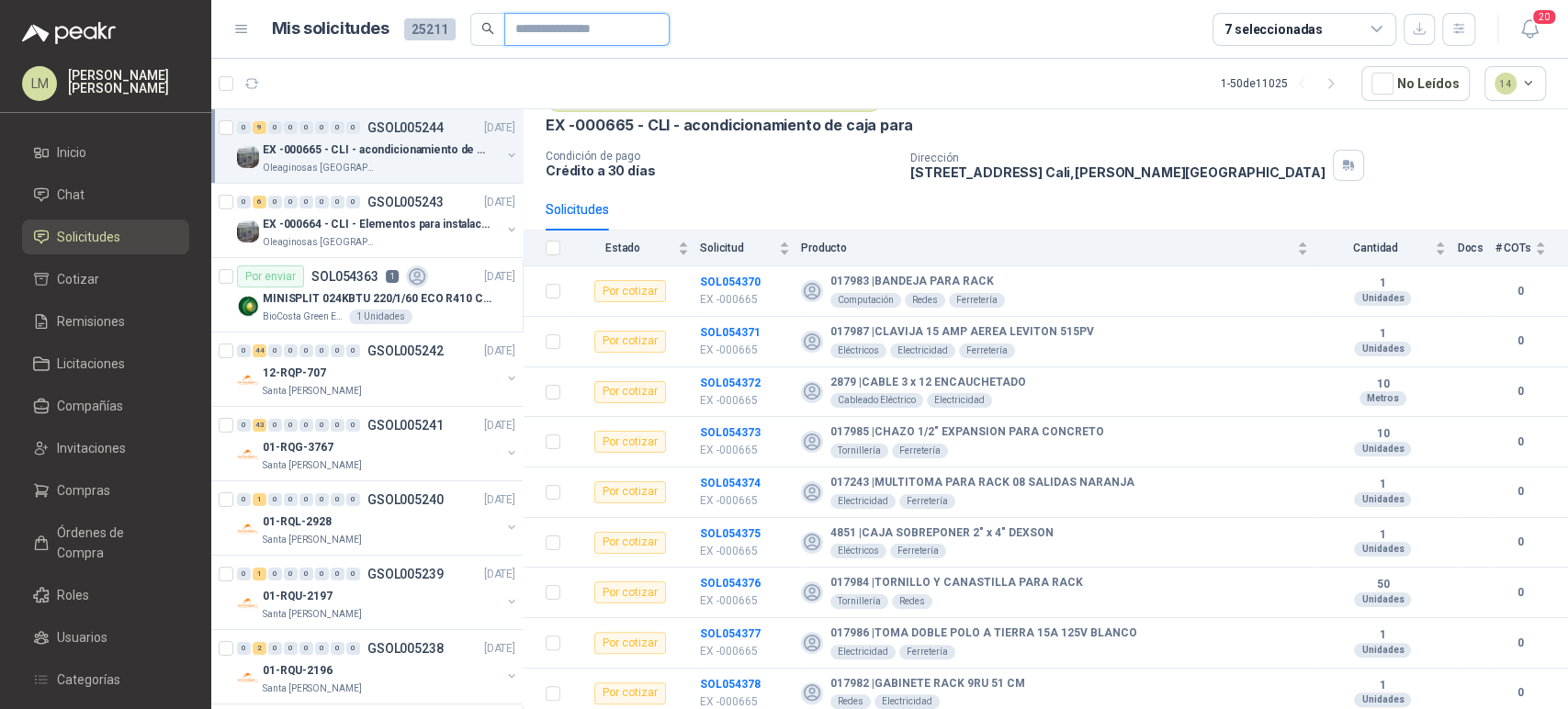
click at [545, 37] on input "text" at bounding box center [579, 29] width 129 height 32
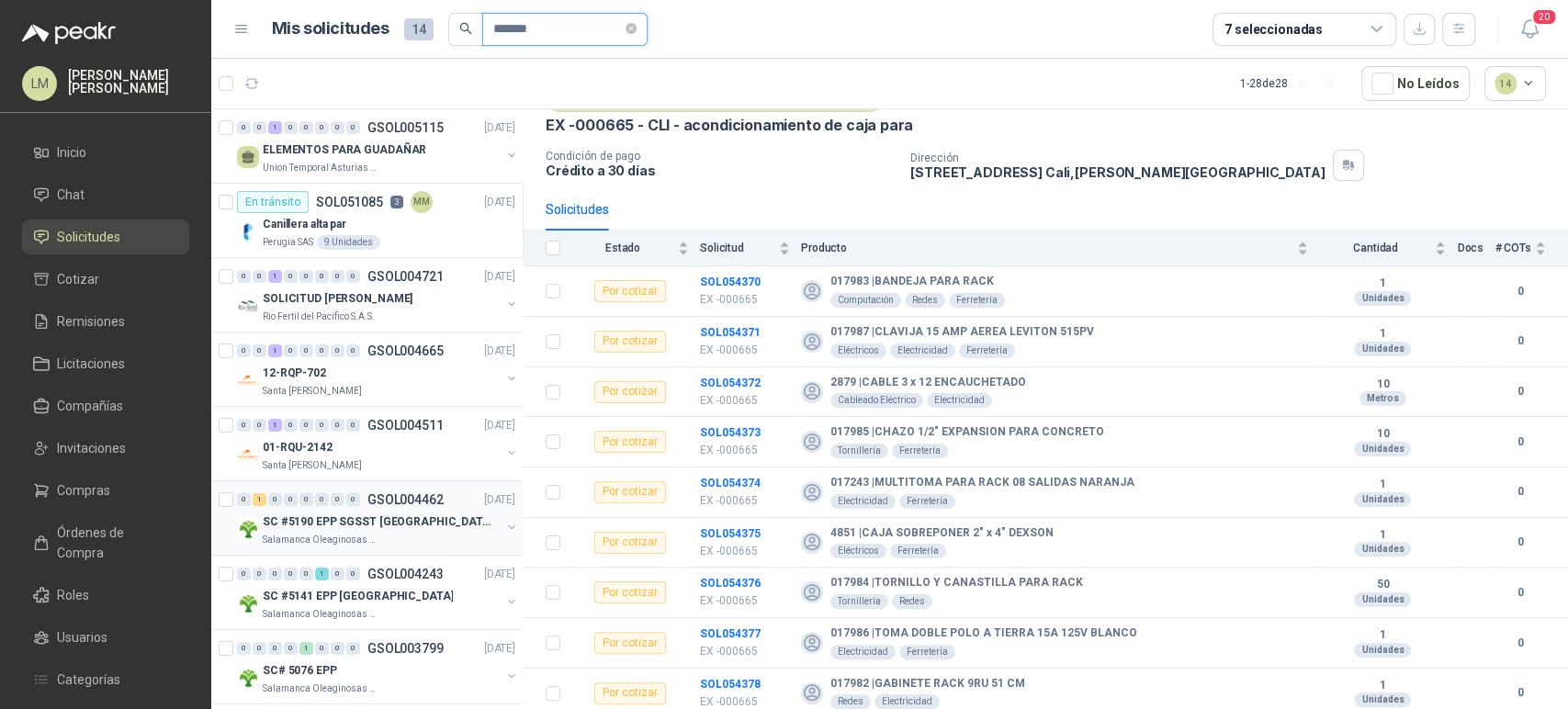
scroll to position [73, 0]
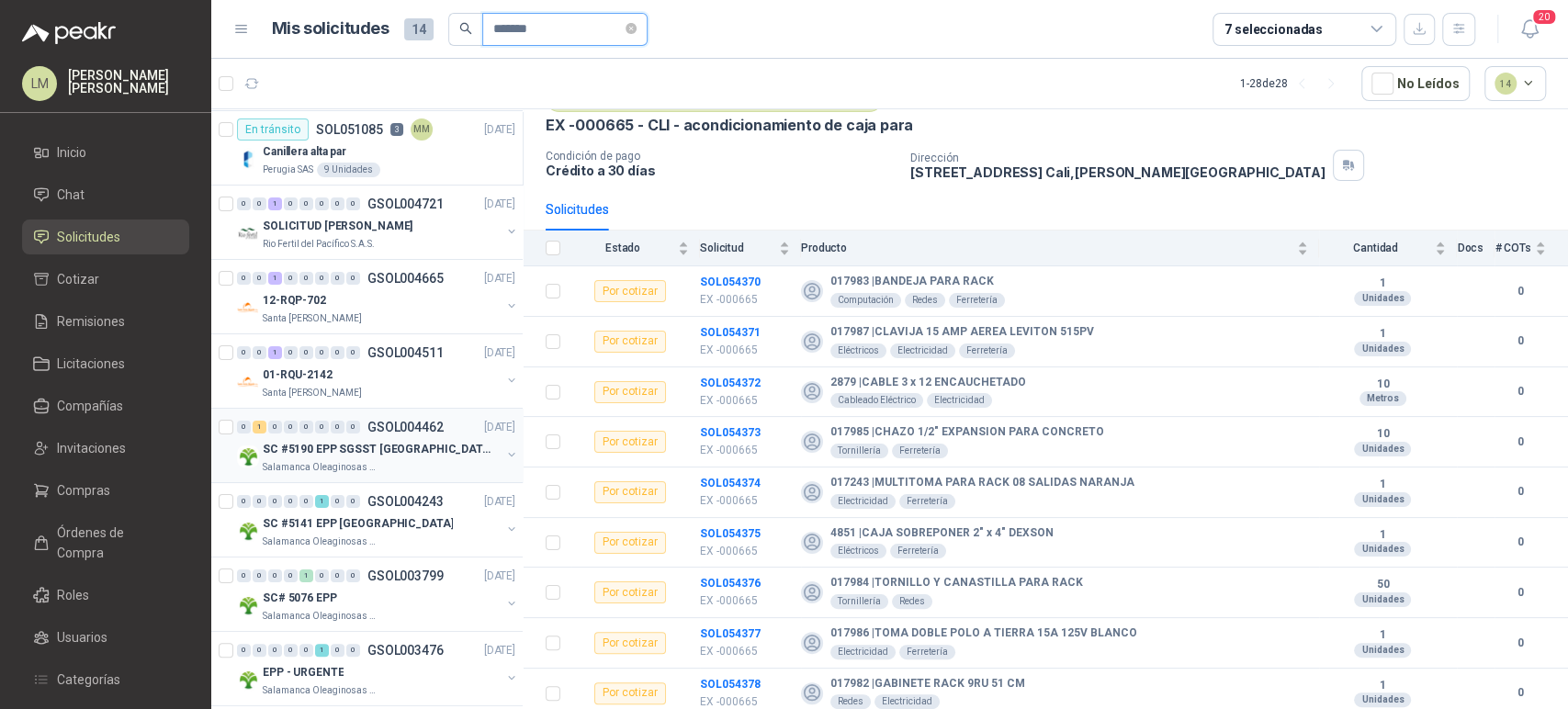
type input "*******"
click at [505, 453] on button "button" at bounding box center [511, 454] width 14 height 14
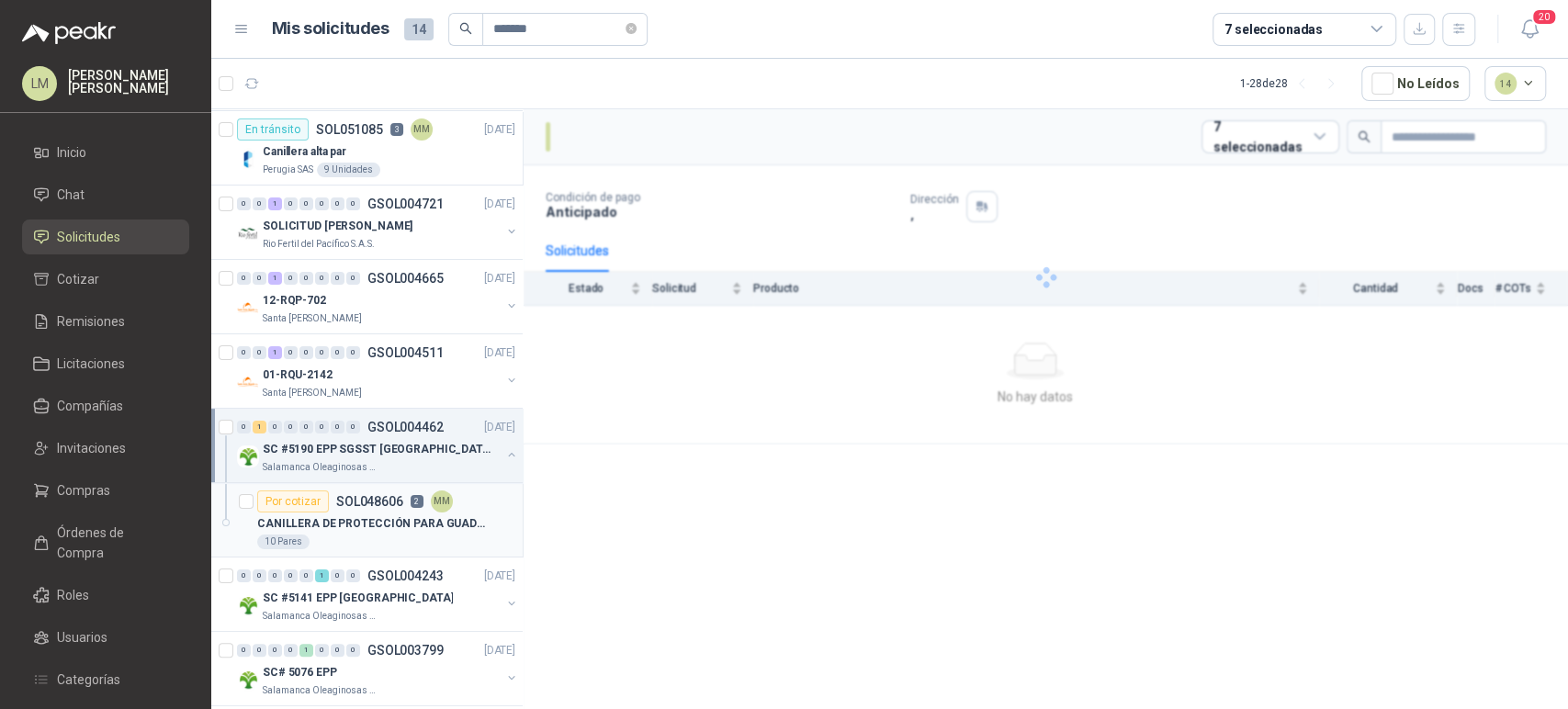
click at [402, 515] on p "CANILLERA DE PROTECCIÓN PARA GUADAÑAR" at bounding box center [371, 524] width 228 height 17
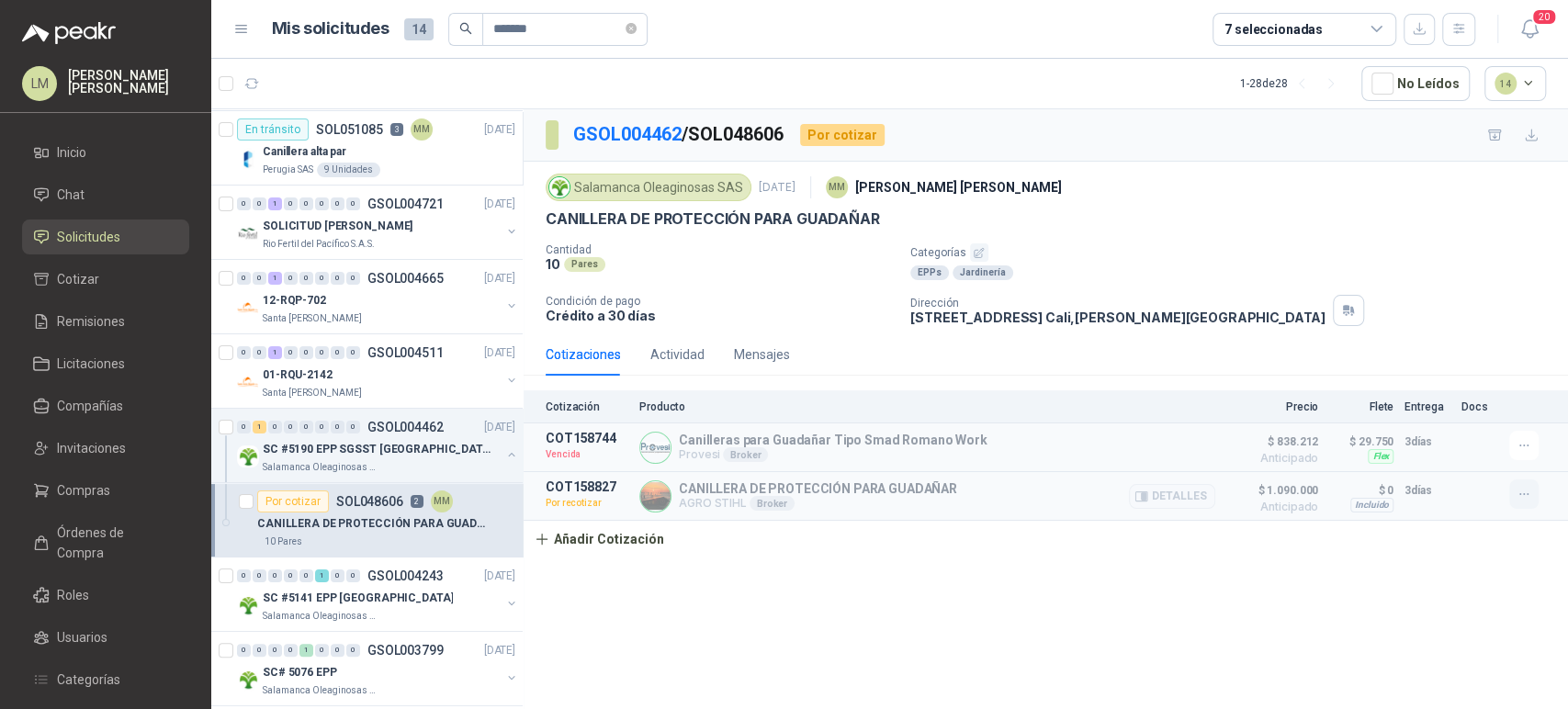
click at [1522, 493] on icon "button" at bounding box center [1524, 495] width 15 height 15
click at [1456, 424] on button "Re-cotizar" at bounding box center [1488, 420] width 147 height 30
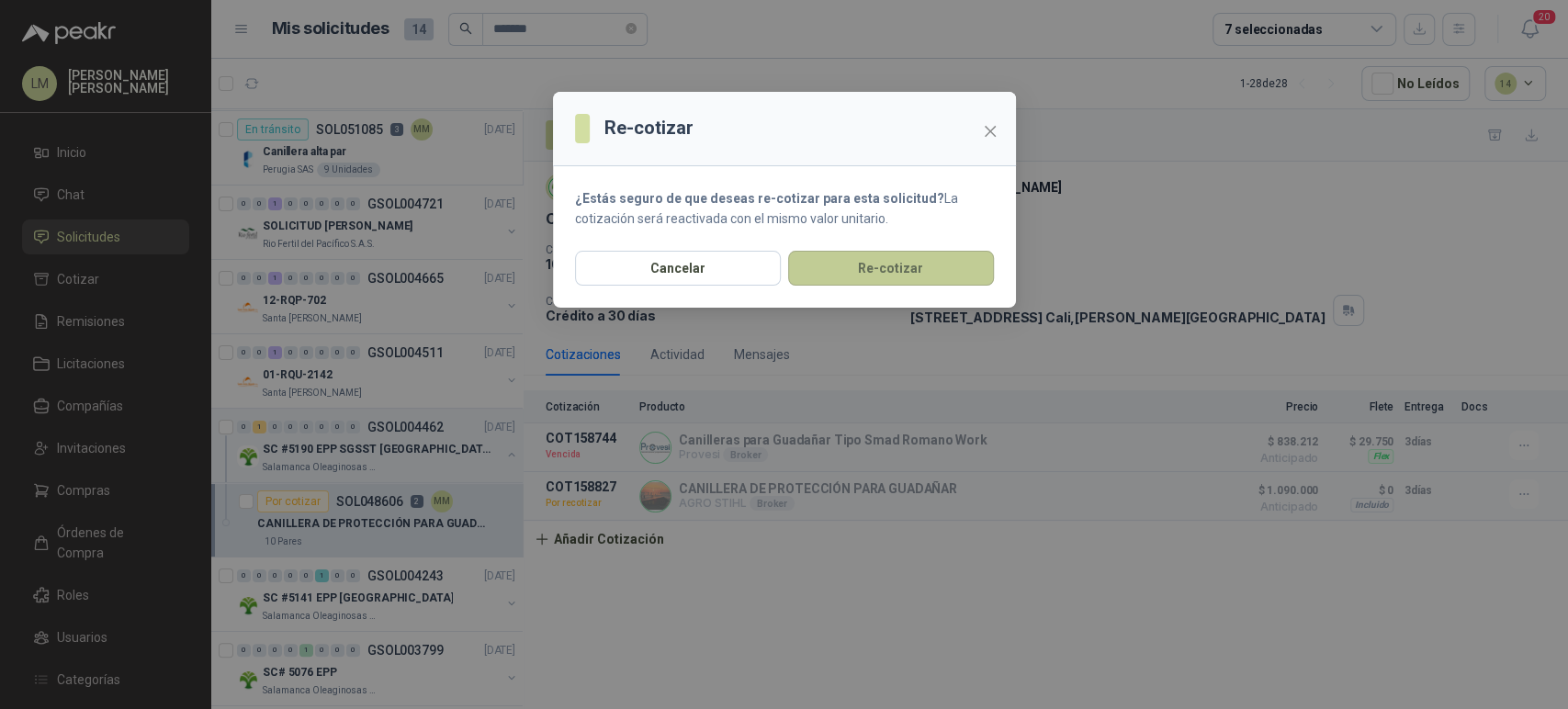
click at [890, 266] on button "Re-cotizar" at bounding box center [891, 268] width 205 height 35
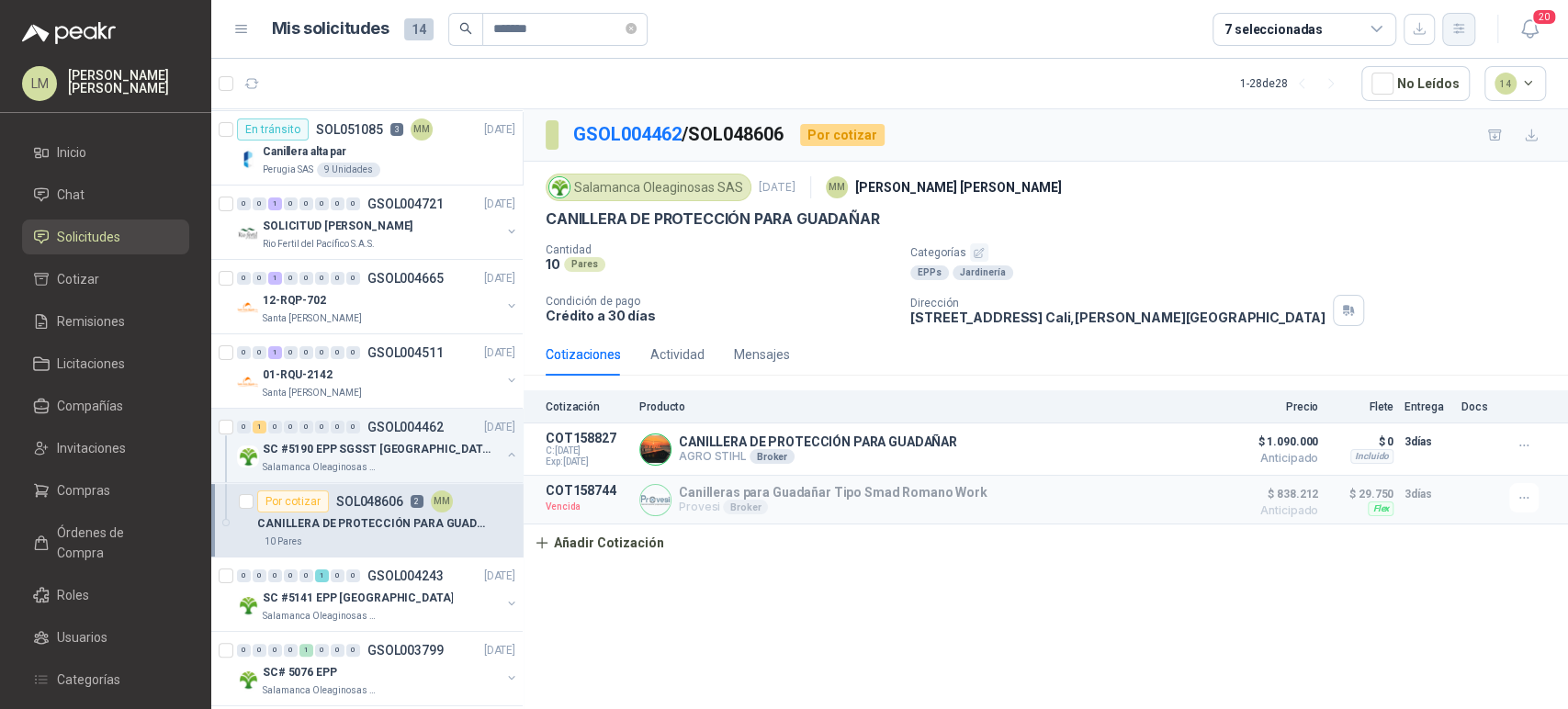
click at [1452, 21] on icon "button" at bounding box center [1459, 29] width 15 height 15
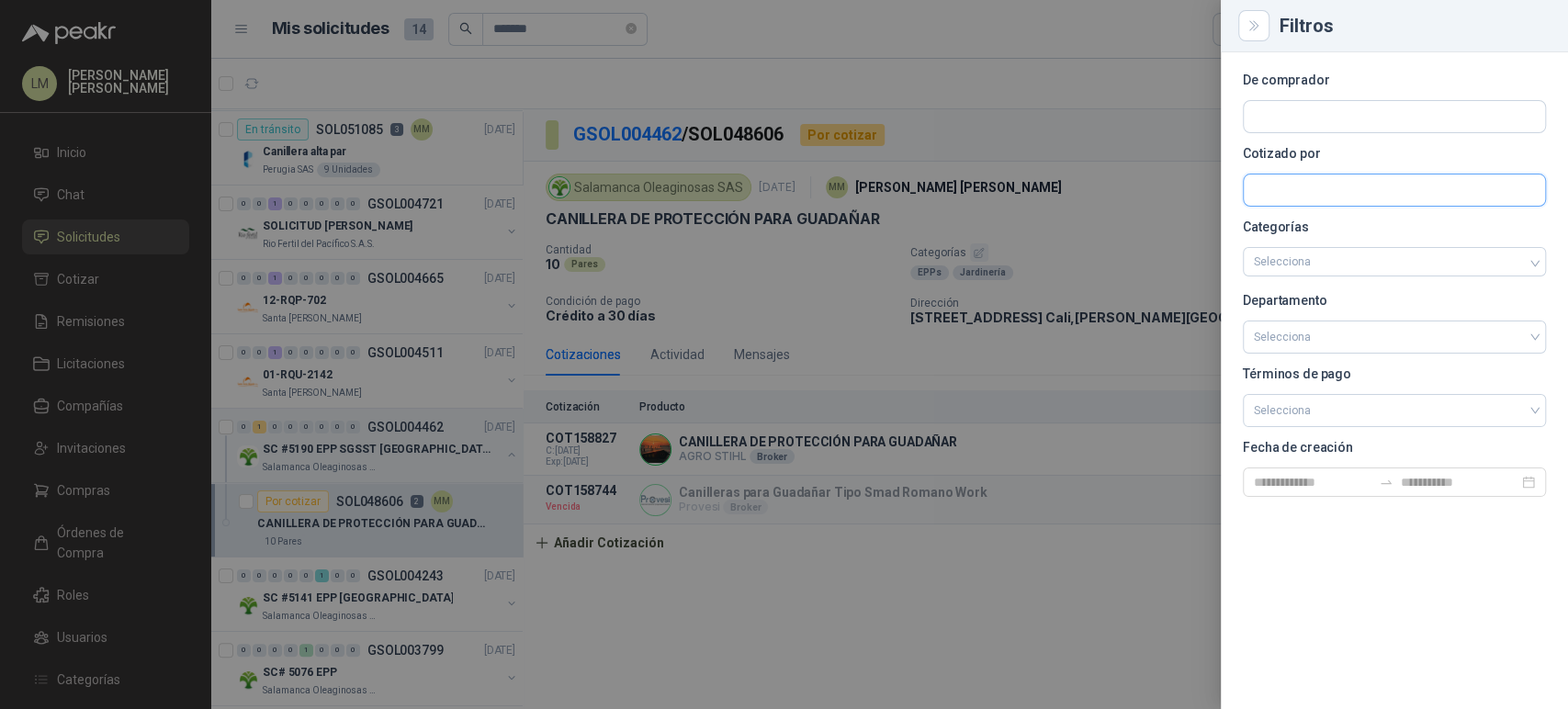
click at [1306, 132] on input "text" at bounding box center [1394, 117] width 301 height 32
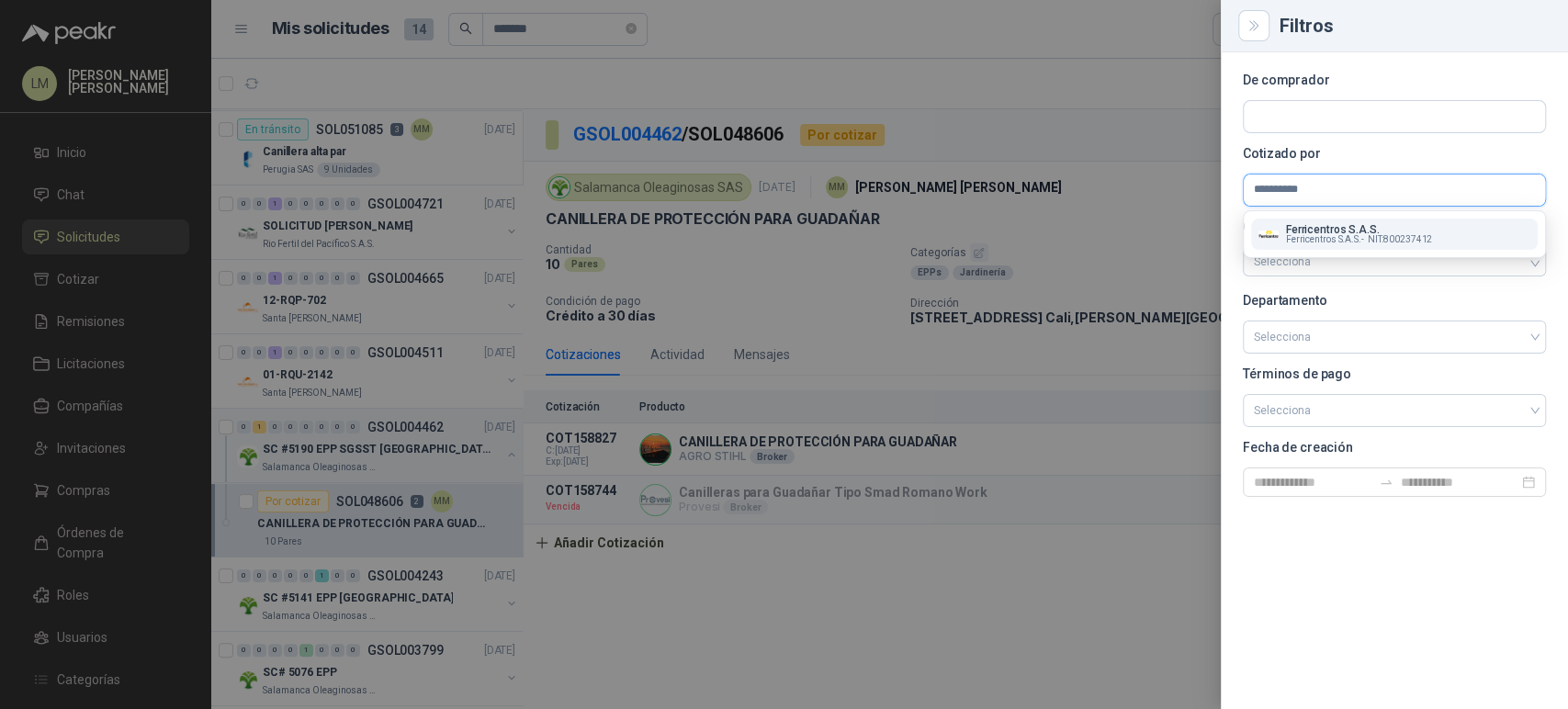
type input "**********"
click at [1308, 226] on p "Ferricentros S.A.S." at bounding box center [1359, 230] width 146 height 11
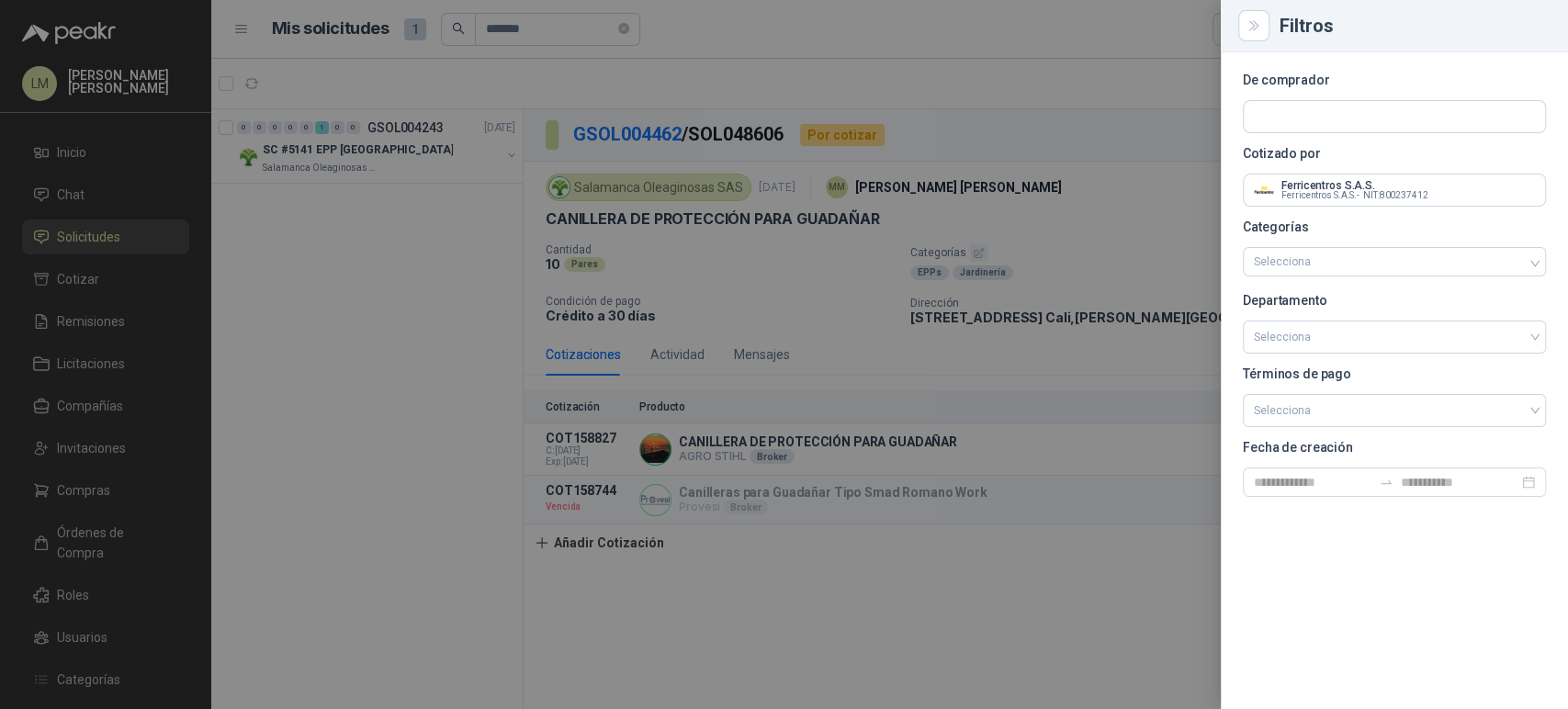
drag, startPoint x: 537, startPoint y: 27, endPoint x: 453, endPoint y: 34, distance: 84.3
click at [453, 34] on div at bounding box center [784, 354] width 1568 height 709
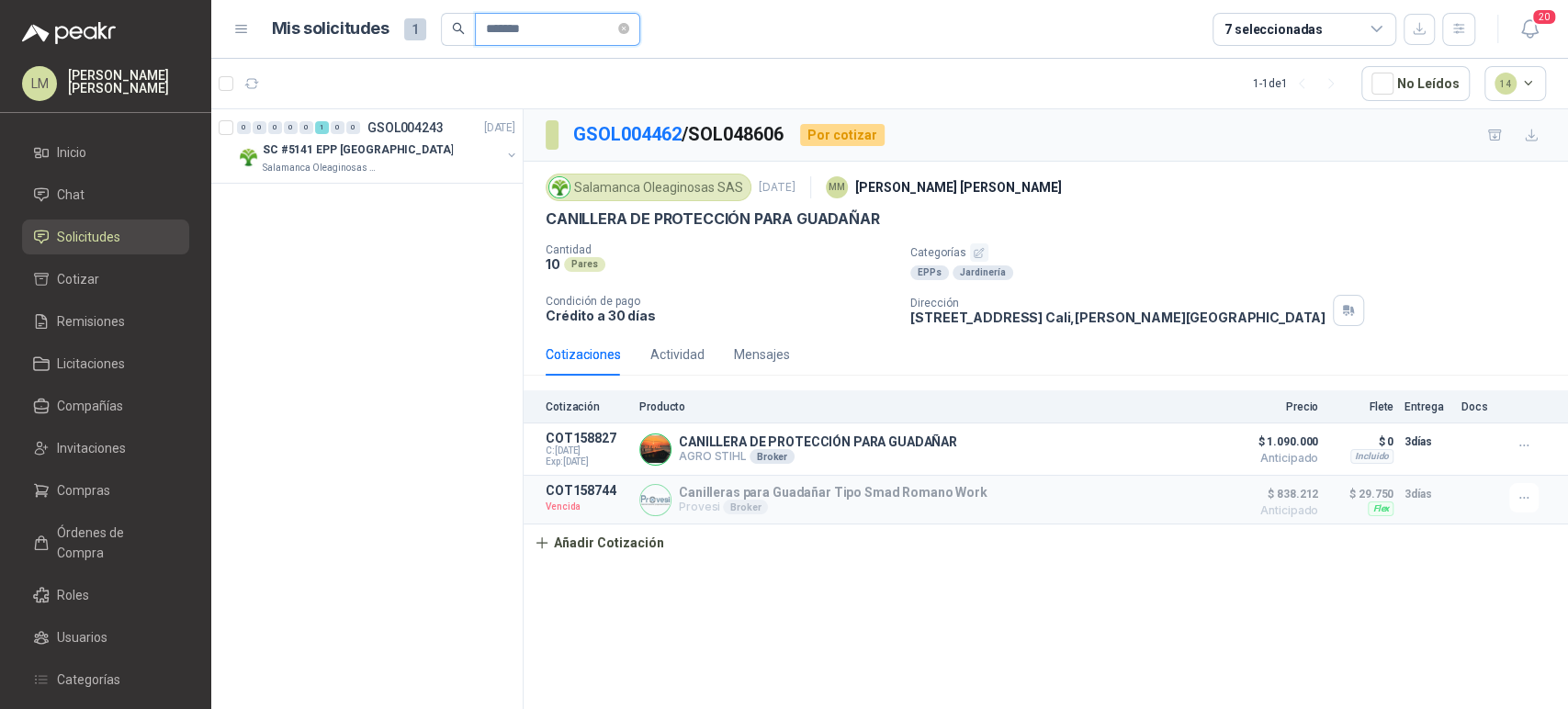
drag, startPoint x: 561, startPoint y: 27, endPoint x: 483, endPoint y: 32, distance: 78.2
click at [483, 32] on span "*******" at bounding box center [557, 29] width 165 height 33
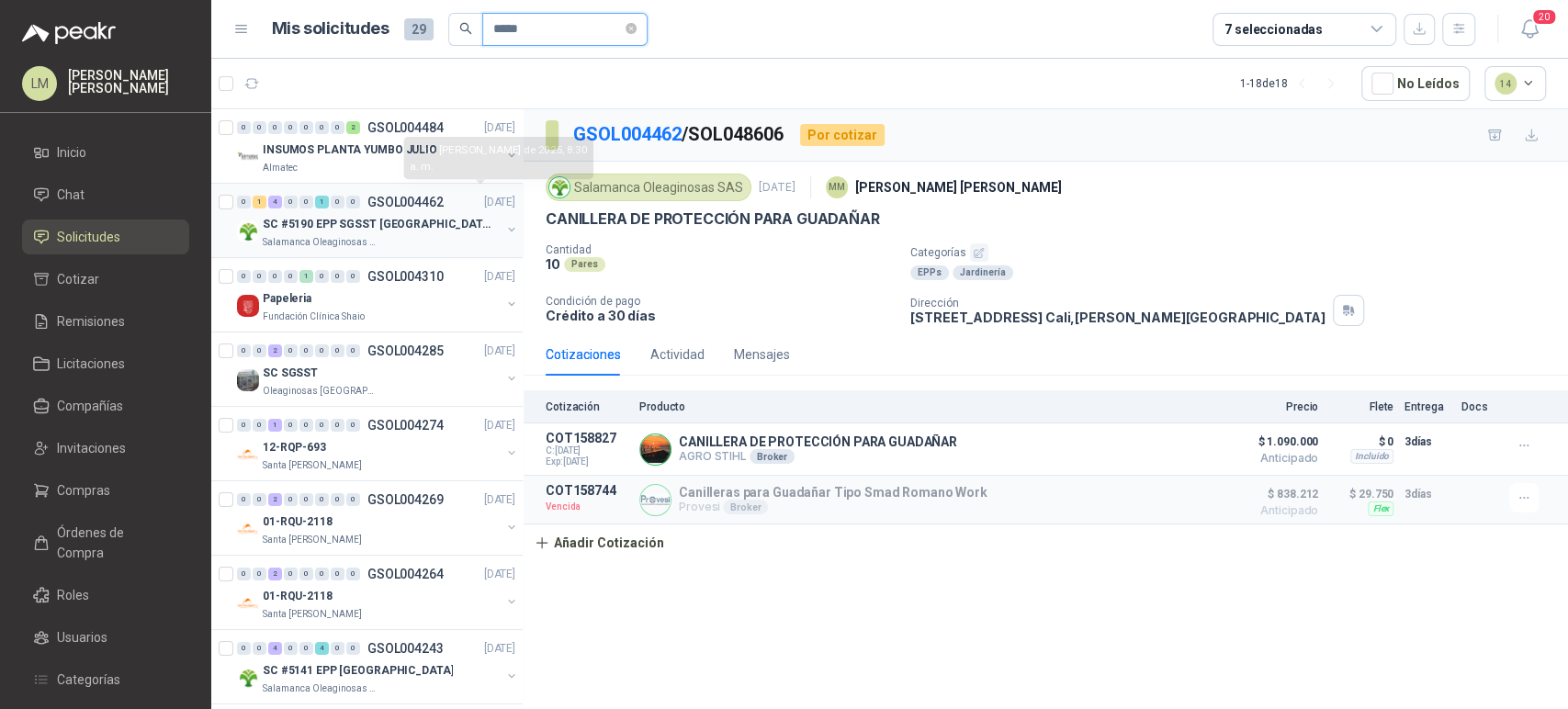
type input "*****"
click at [505, 226] on button "button" at bounding box center [511, 229] width 14 height 14
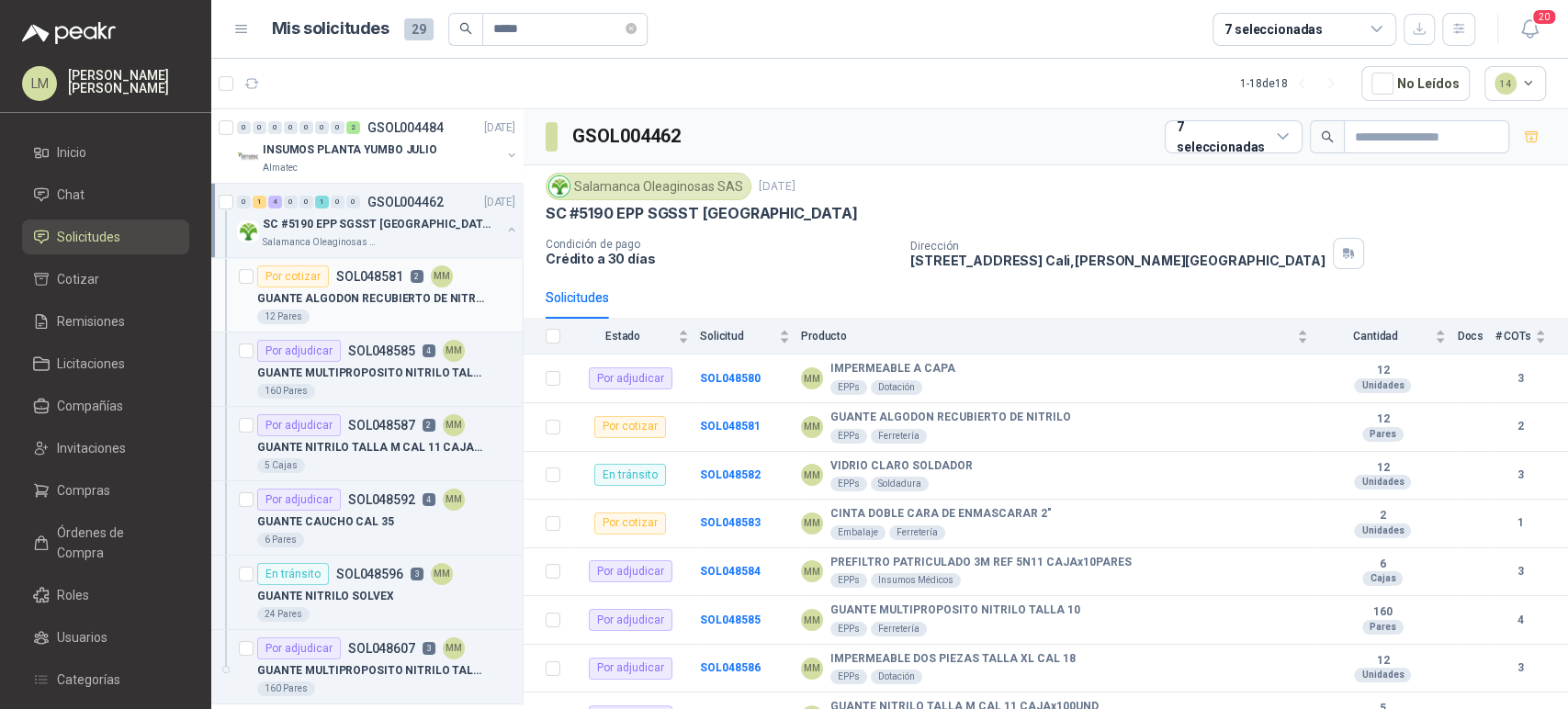
click at [369, 305] on p "GUANTE ALGODON RECUBIERTO DE NITRILO" at bounding box center [371, 299] width 228 height 17
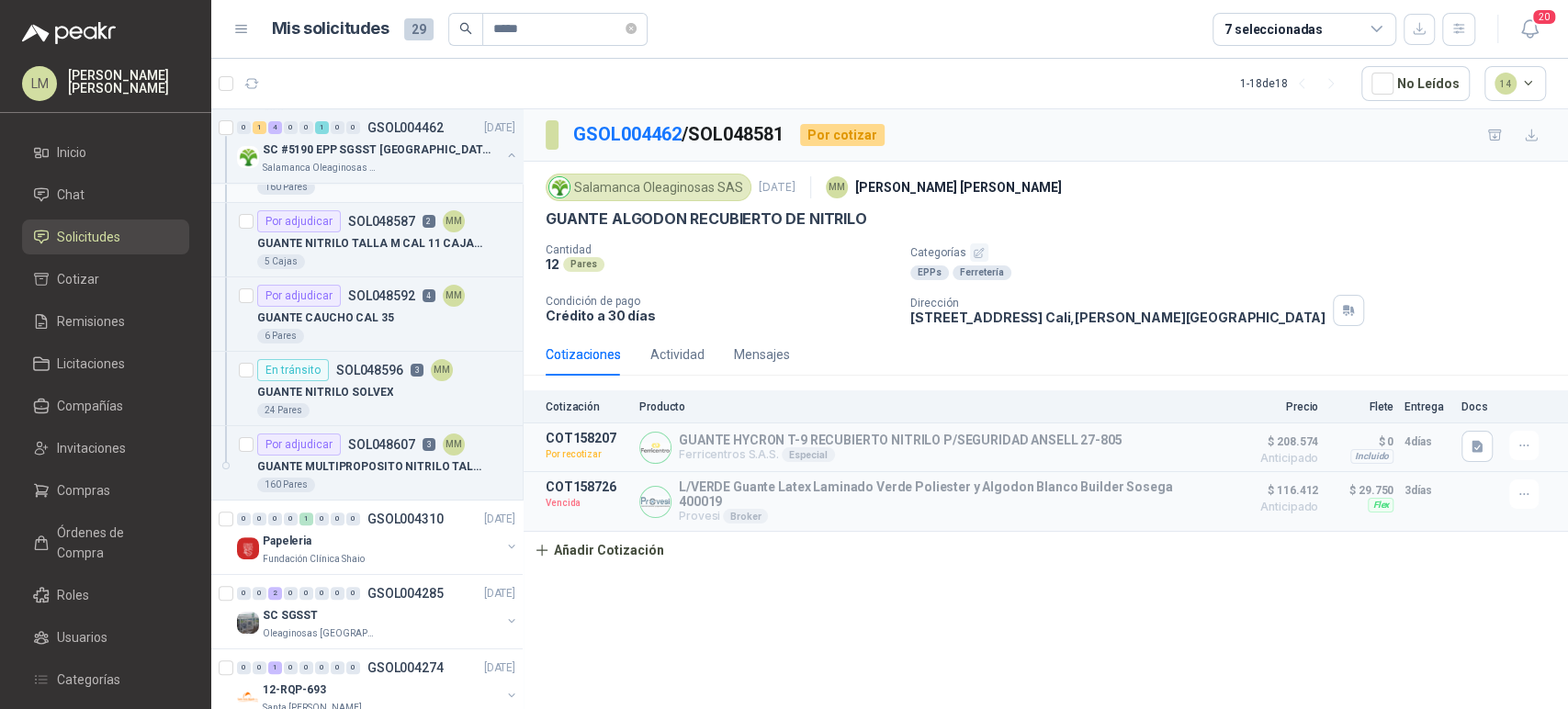
scroll to position [162, 0]
